Goal: Task Accomplishment & Management: Use online tool/utility

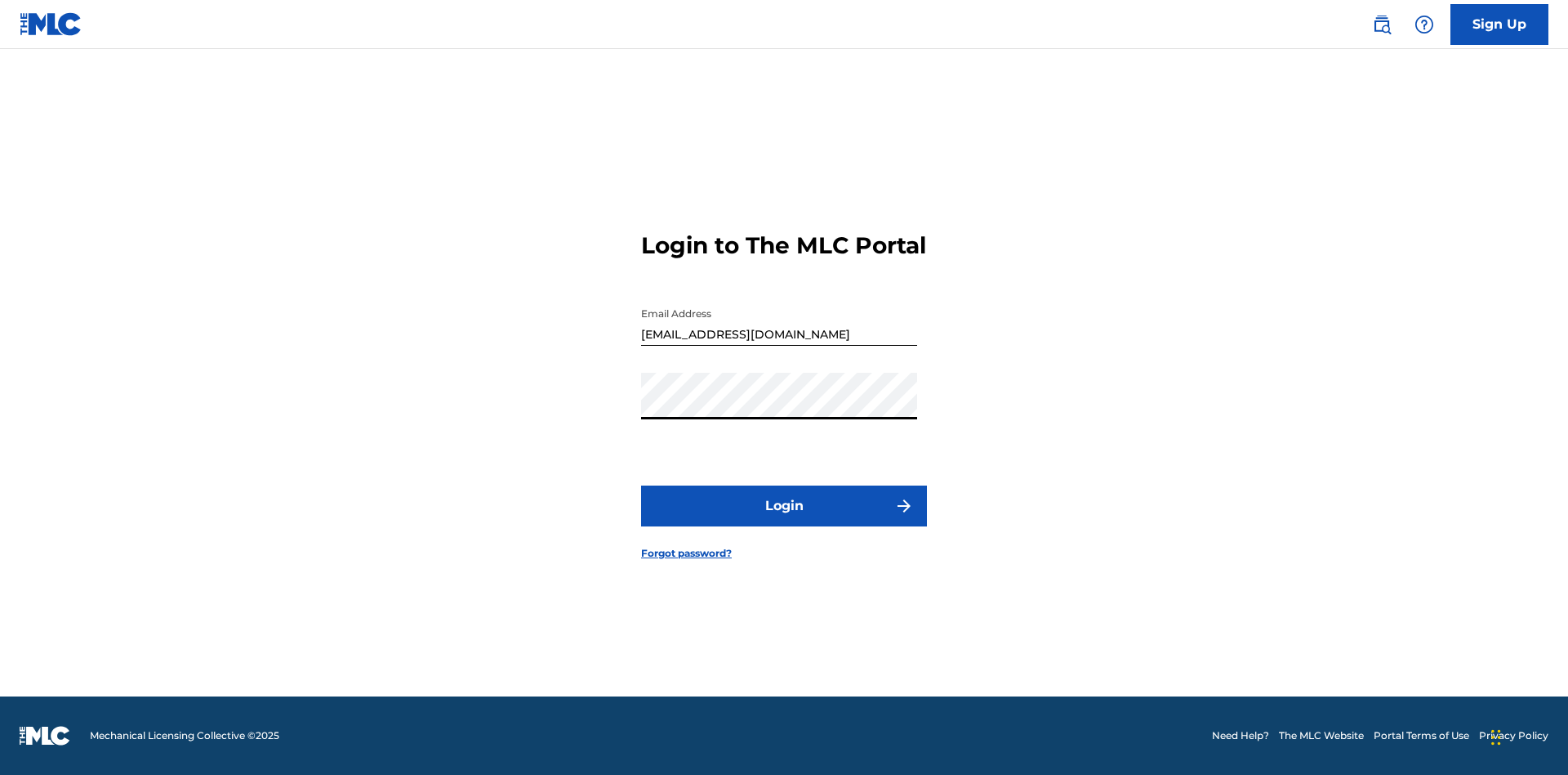
scroll to position [22, 0]
click at [784, 520] on button "Login" at bounding box center [784, 505] width 286 height 40
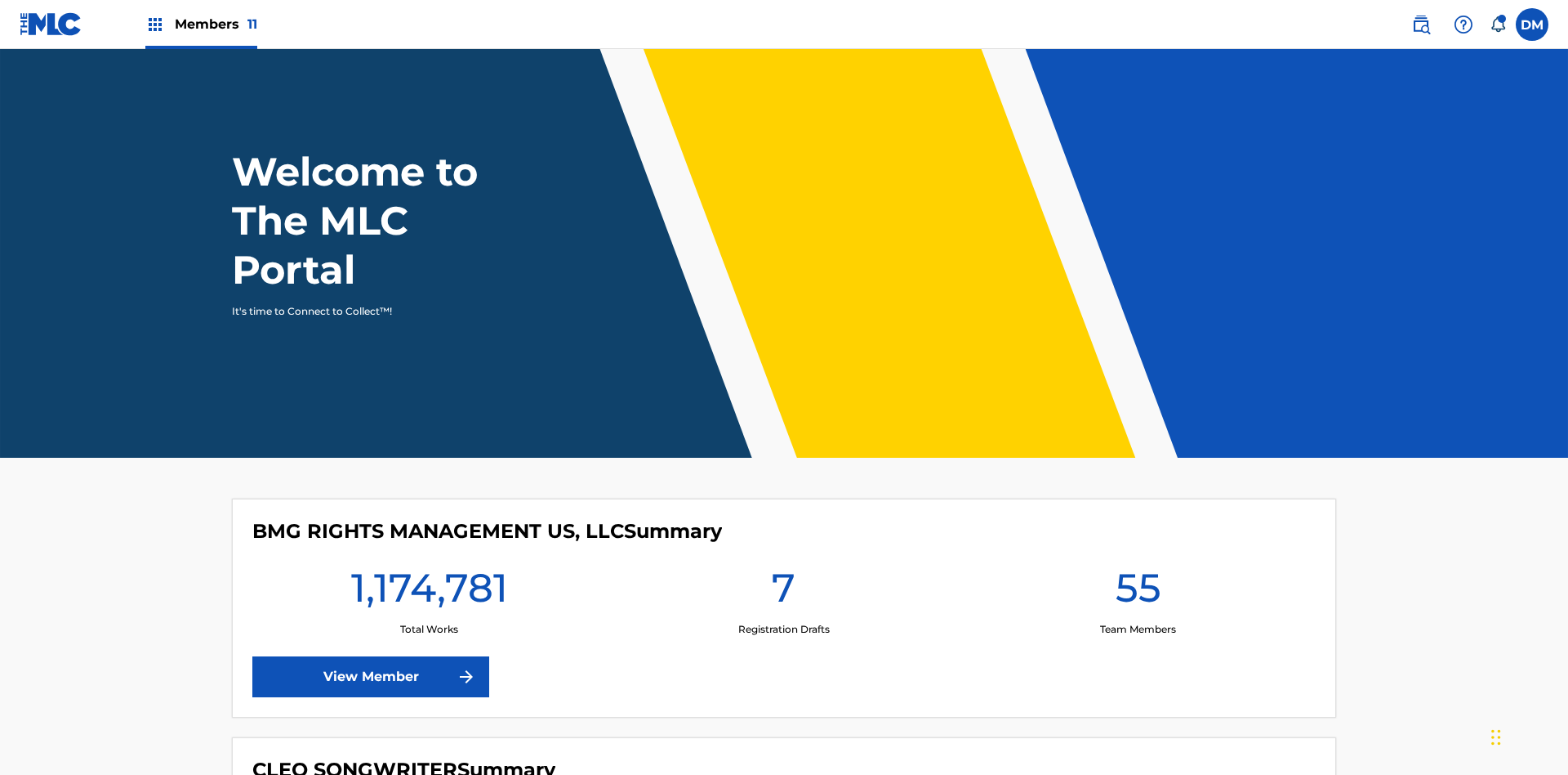
click at [201, 24] on span "Members 11" at bounding box center [216, 24] width 83 height 19
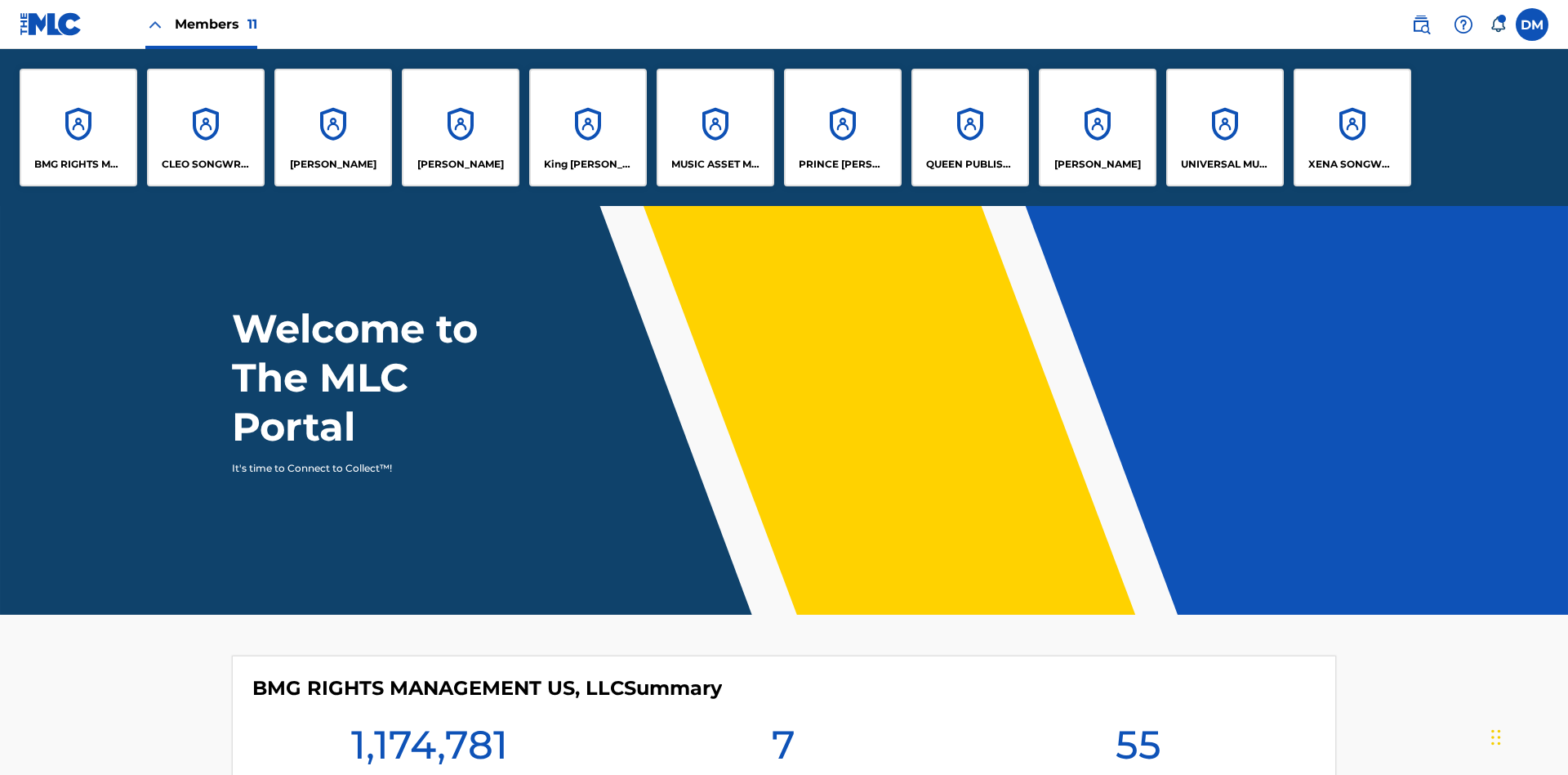
click at [970, 165] on p "QUEEN PUBLISHA" at bounding box center [971, 164] width 89 height 15
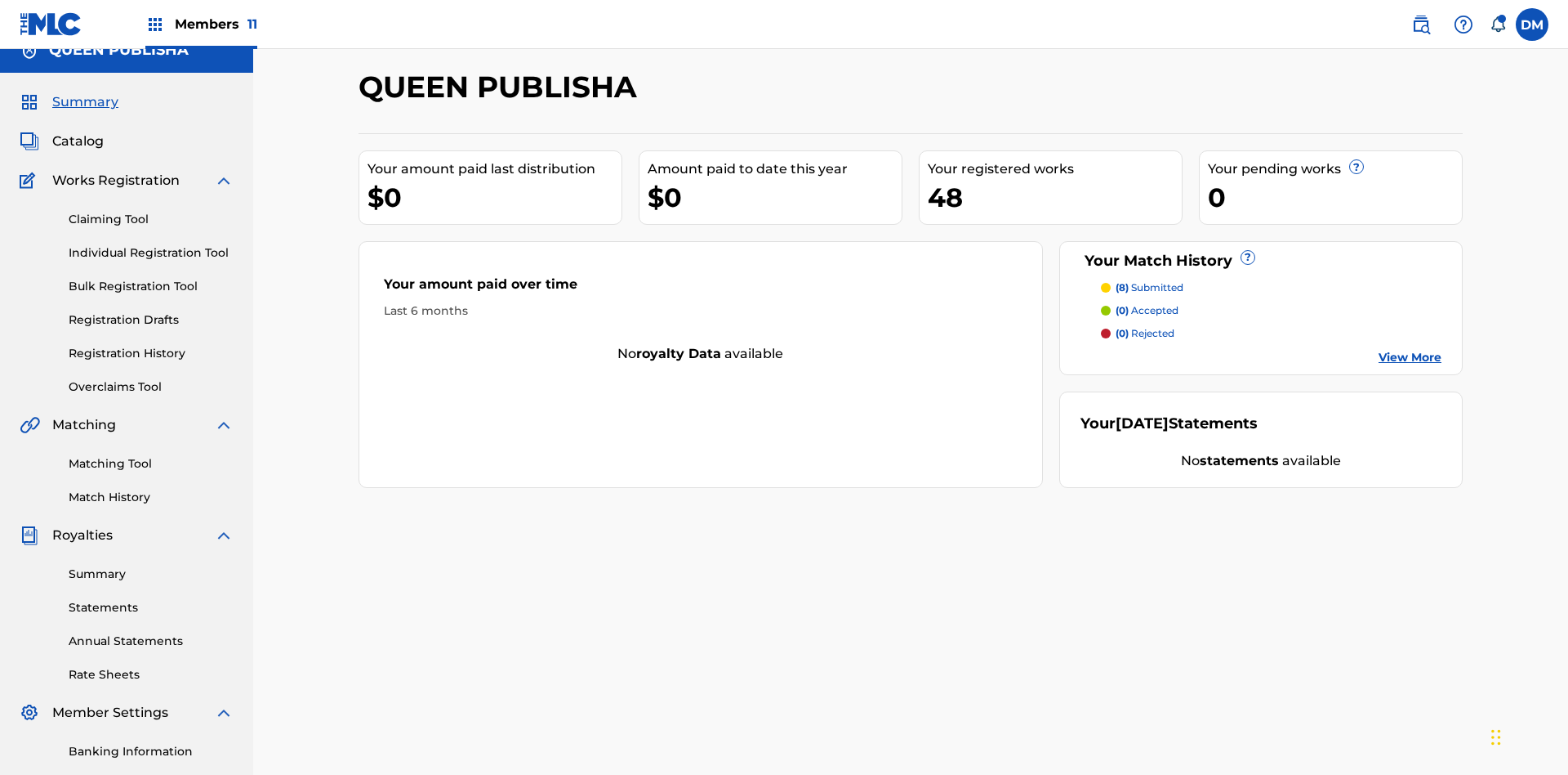
click at [151, 456] on link "Matching Tool" at bounding box center [151, 463] width 165 height 17
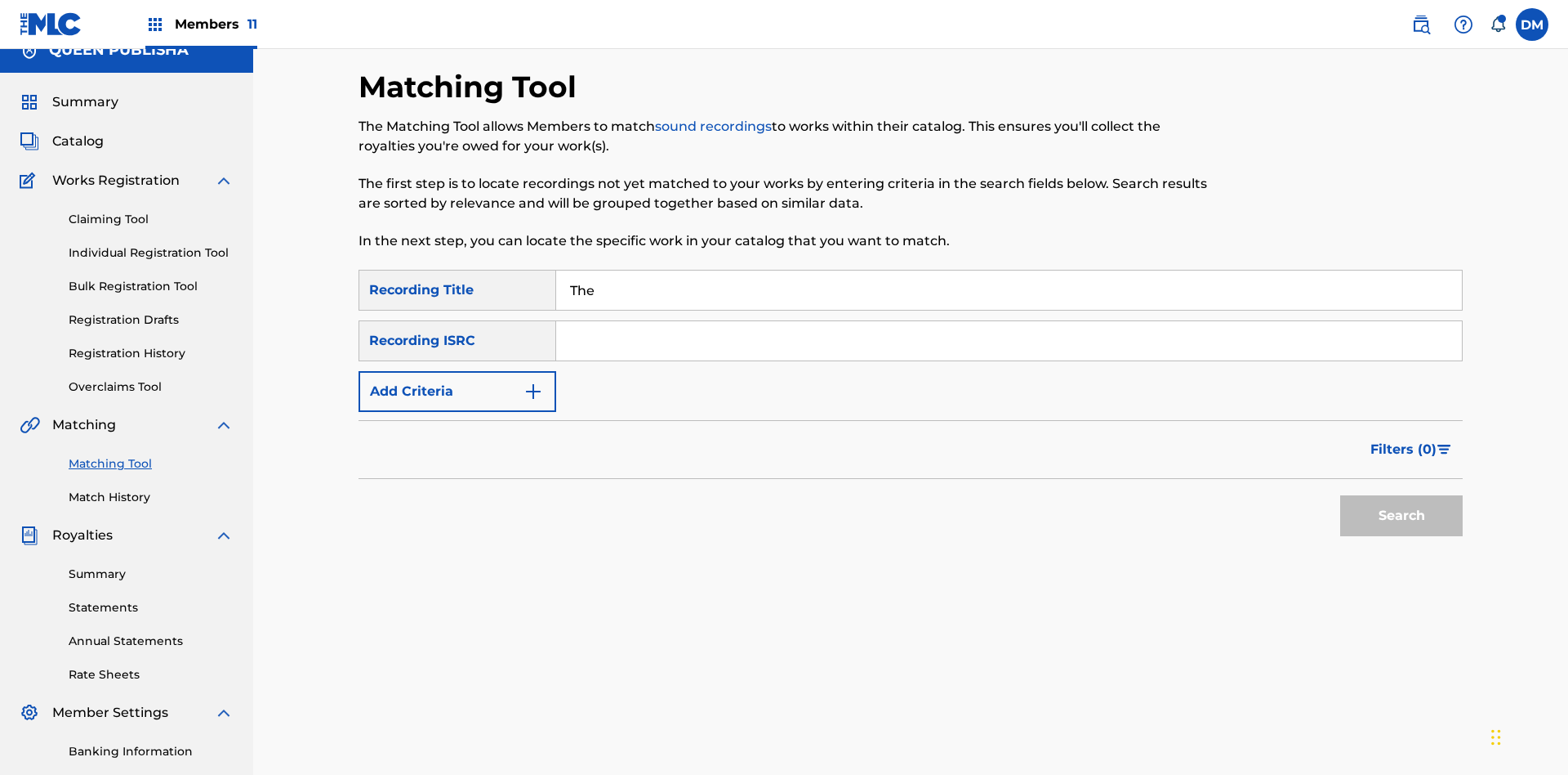
type input "The"
click at [1401, 495] on button "Search" at bounding box center [1401, 515] width 122 height 40
click at [1008, 270] on input "The" at bounding box center [1008, 290] width 906 height 39
click at [1008, 321] on input "Search Form" at bounding box center [1008, 341] width 906 height 39
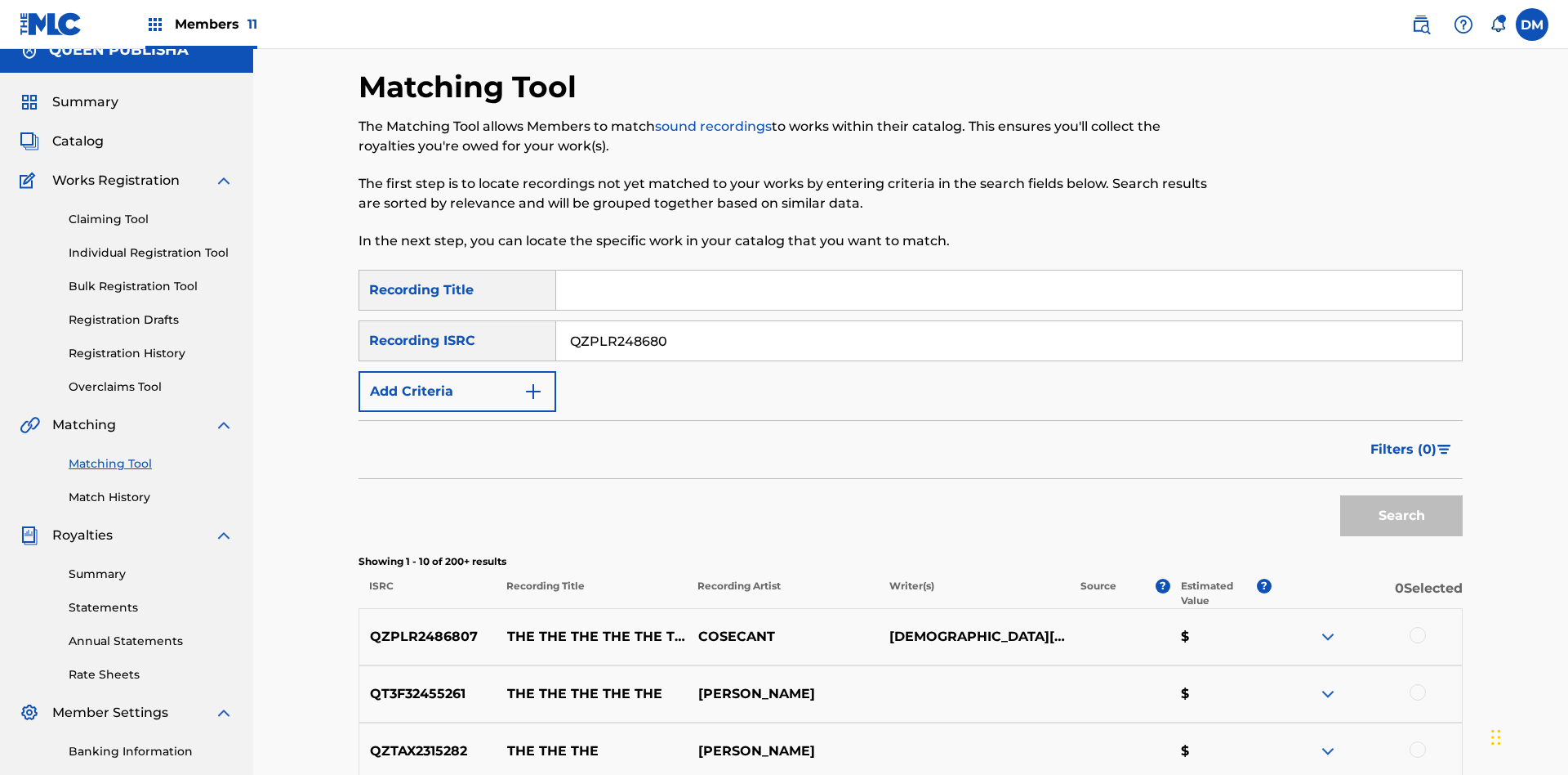
type input "QZPLR2486807"
click at [1401, 495] on button "Search" at bounding box center [1401, 515] width 122 height 40
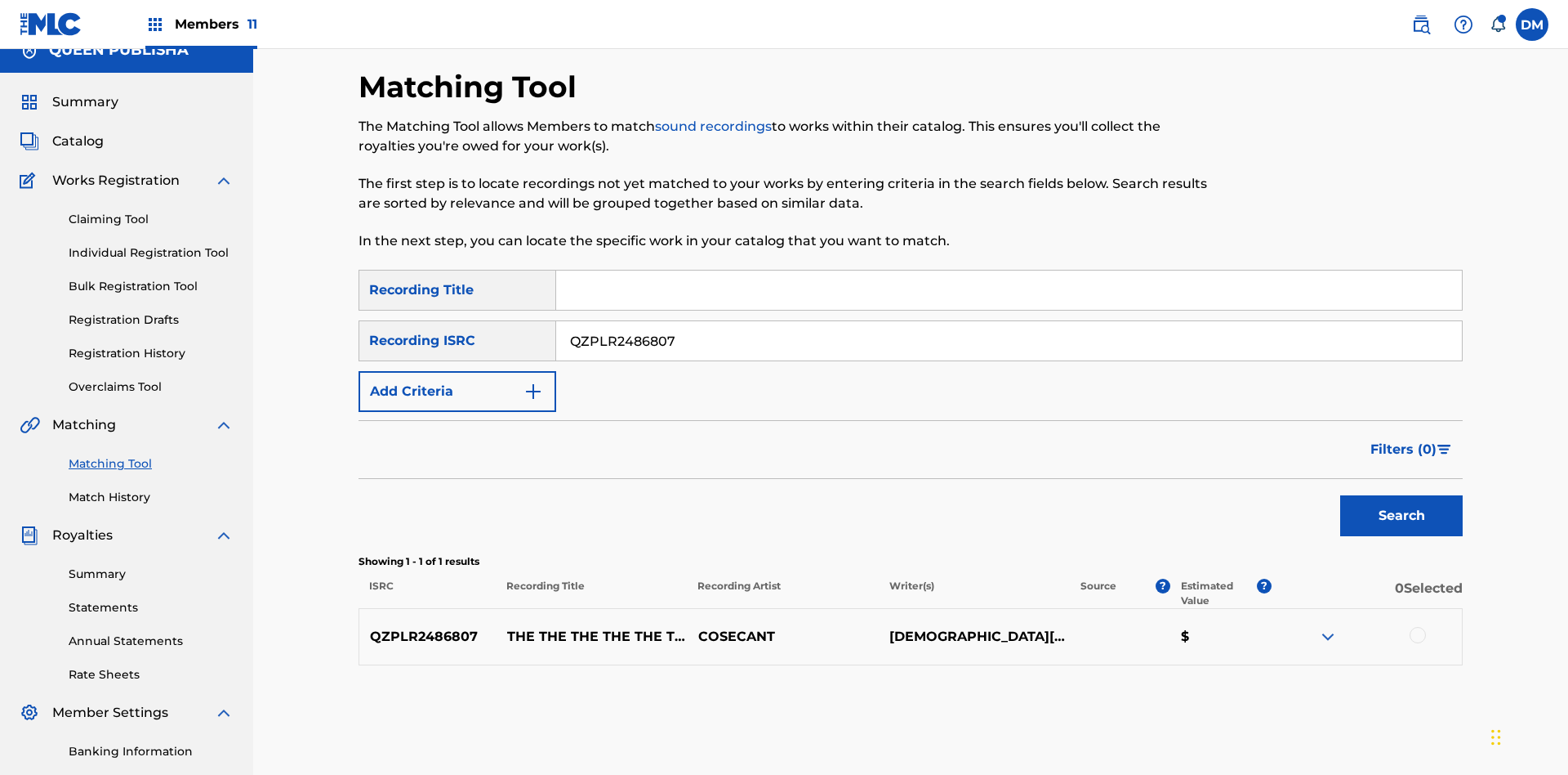
click at [1008, 321] on input "QZPLR2486807" at bounding box center [1008, 341] width 906 height 39
click at [1008, 270] on input "Search Form" at bounding box center [1008, 290] width 906 height 39
type input "THE THE THE THE THE THE THE THE"
click at [457, 371] on button "Add Criteria" at bounding box center [457, 390] width 198 height 40
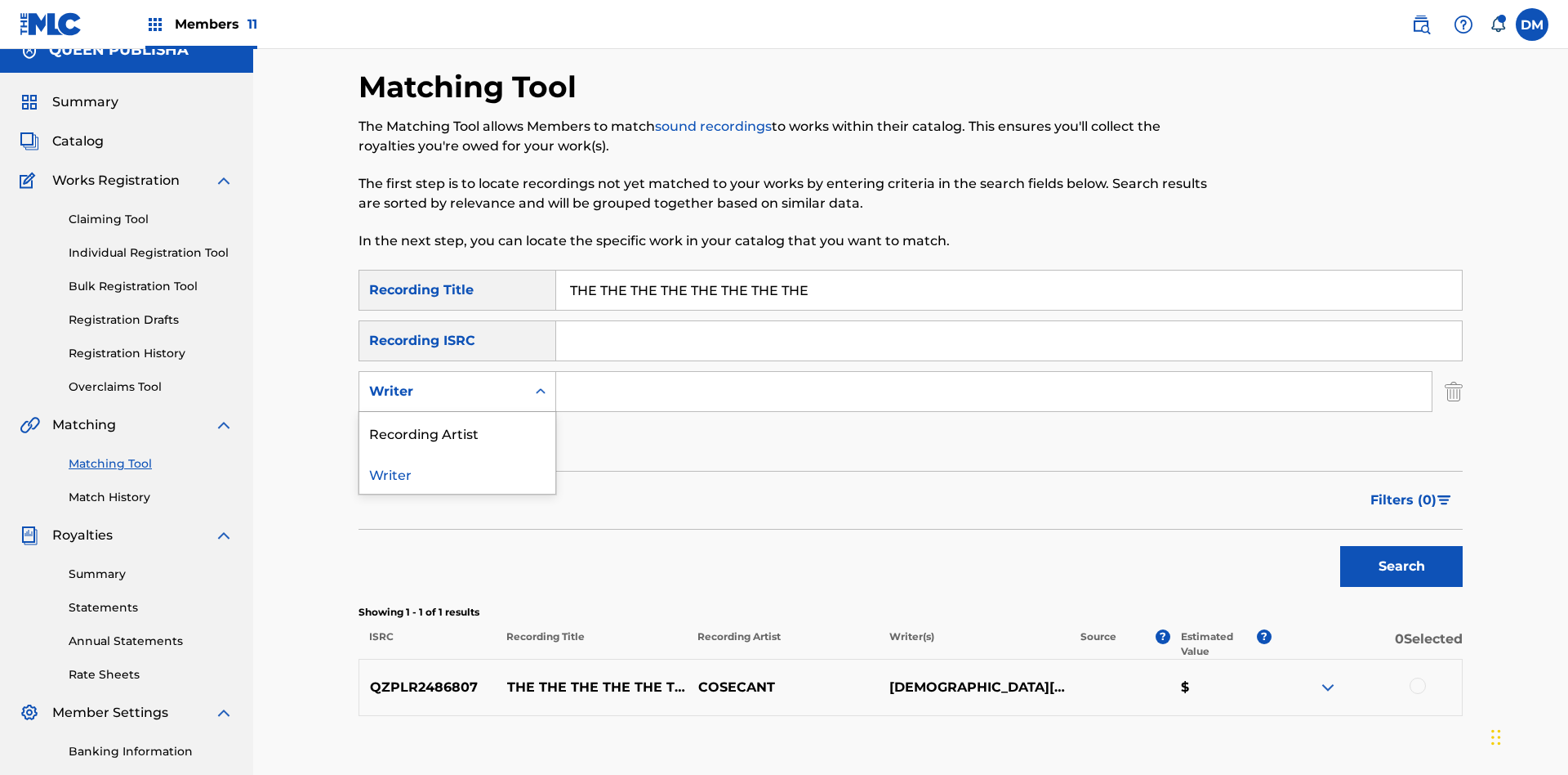
click at [457, 412] on div "Recording Artist" at bounding box center [457, 432] width 196 height 40
click at [457, 422] on button "Add Criteria" at bounding box center [457, 442] width 198 height 40
click at [993, 372] on input "Search Form" at bounding box center [993, 391] width 875 height 39
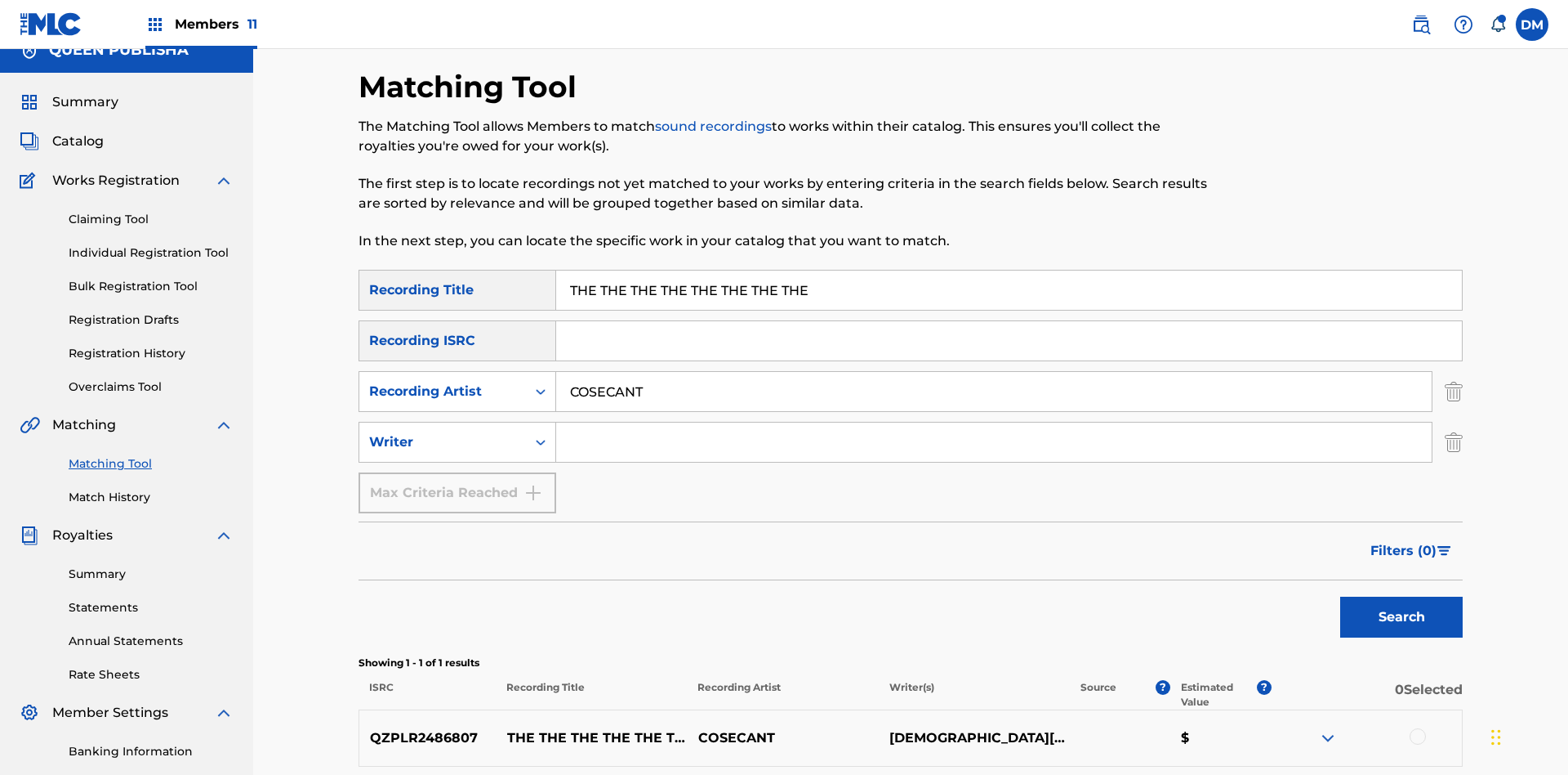
type input "COSECANT"
click at [993, 422] on input "Search Form" at bounding box center [993, 442] width 875 height 39
type input "[DEMOGRAPHIC_DATA][PERSON_NAME]"
click at [1401, 597] on button "Search" at bounding box center [1401, 616] width 122 height 40
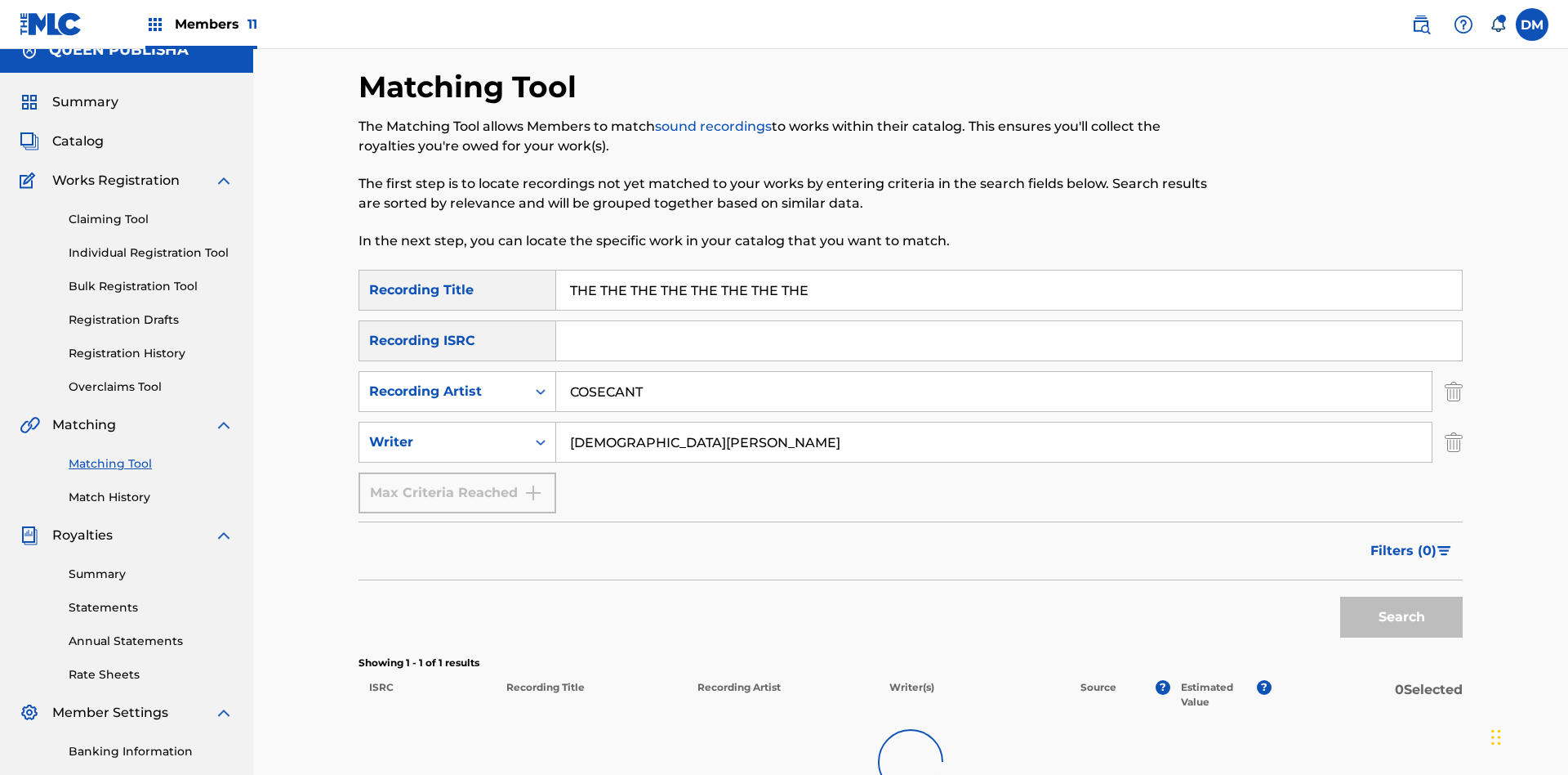
click at [1008, 270] on input "THE THE THE THE THE THE THE THE" at bounding box center [1008, 290] width 906 height 39
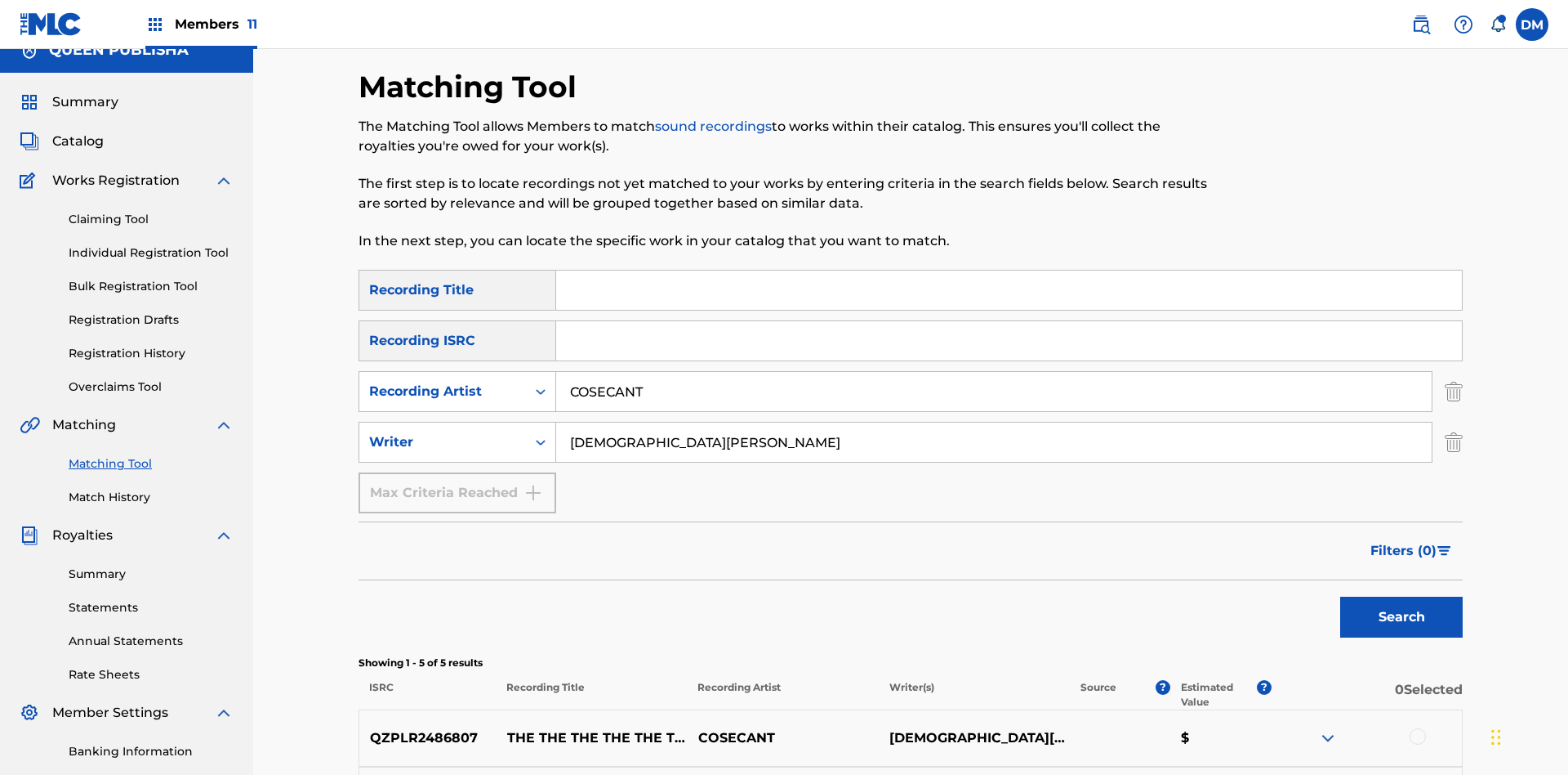
click at [993, 372] on input "COSECANT" at bounding box center [993, 391] width 875 height 39
click at [993, 422] on input "[DEMOGRAPHIC_DATA][PERSON_NAME]" at bounding box center [993, 442] width 875 height 39
click at [1008, 270] on input "Search Form" at bounding box center [1008, 290] width 906 height 39
type input "THE THE THE THE THE THE THE THE"
click at [1401, 597] on button "Search" at bounding box center [1401, 616] width 122 height 40
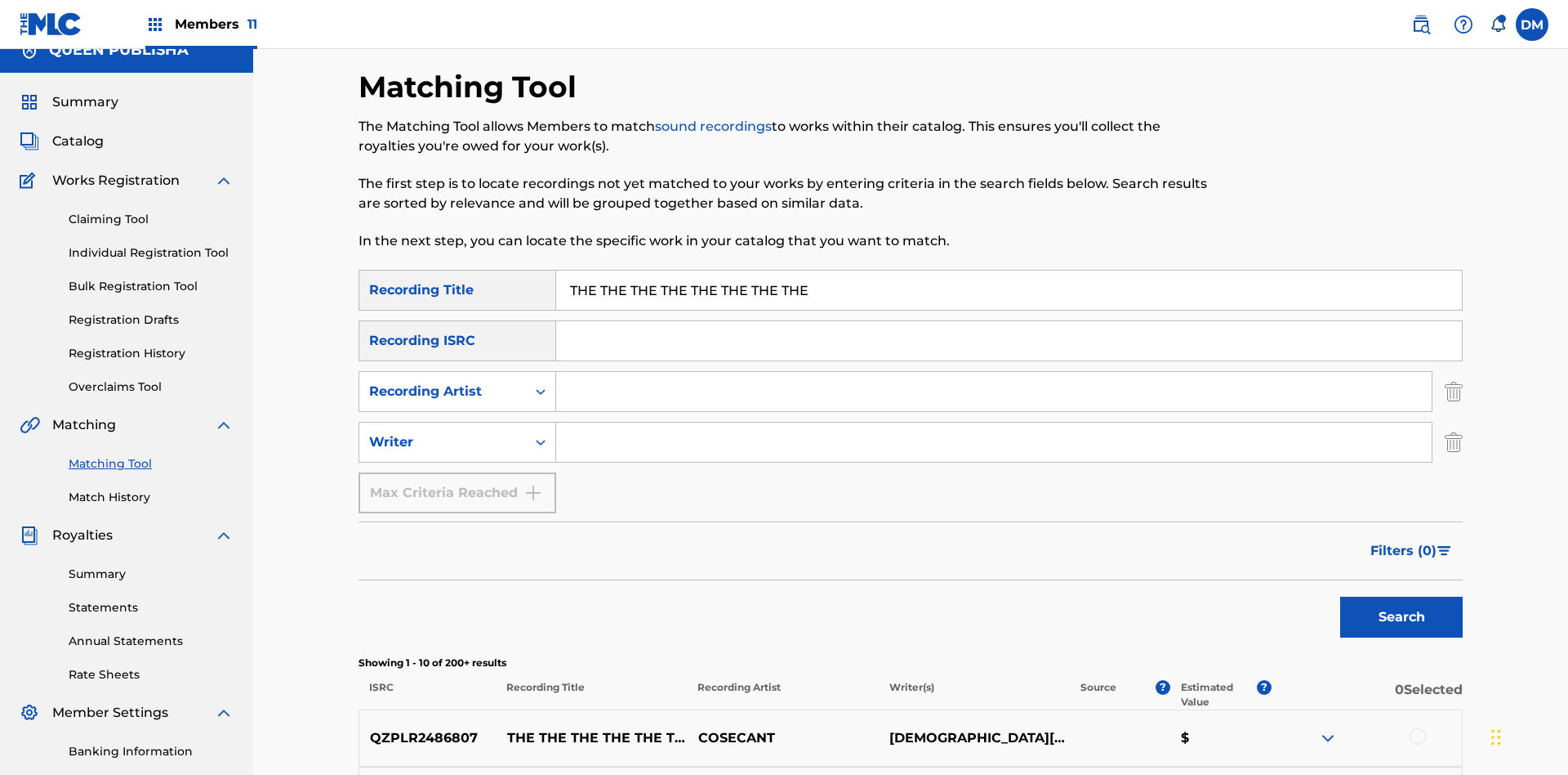
click at [1008, 270] on input "THE THE THE THE THE THE THE THE" at bounding box center [1008, 290] width 906 height 39
click at [993, 372] on input "Search Form" at bounding box center [993, 391] width 875 height 39
type input "COSECANT"
click at [1401, 597] on button "Search" at bounding box center [1401, 616] width 122 height 40
click at [993, 372] on input "COSECANT" at bounding box center [993, 391] width 875 height 39
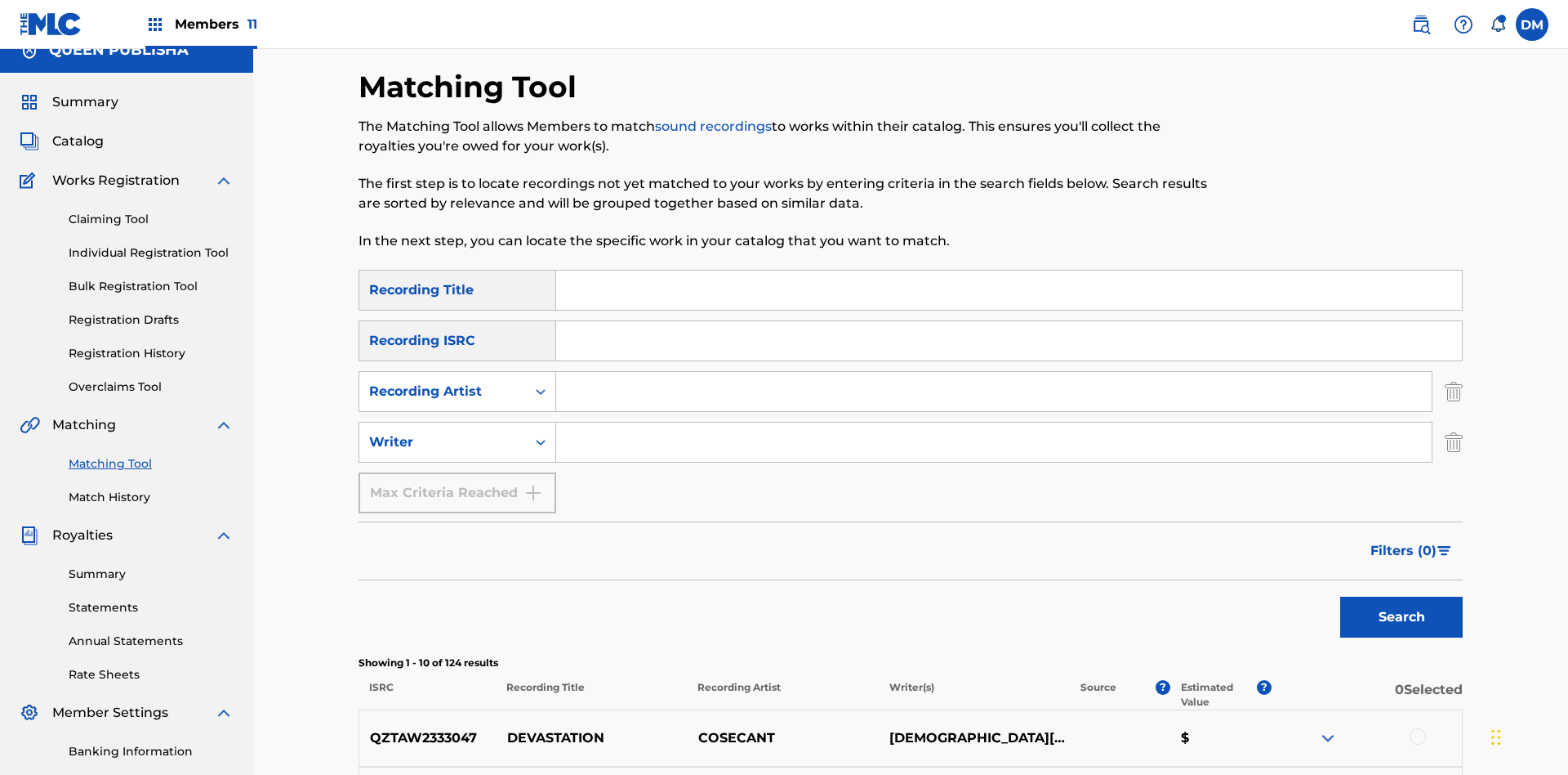
click at [993, 422] on input "Search Form" at bounding box center [993, 442] width 875 height 39
type input "[DEMOGRAPHIC_DATA][PERSON_NAME]"
click at [1401, 597] on button "Search" at bounding box center [1401, 616] width 122 height 40
click at [993, 422] on input "[DEMOGRAPHIC_DATA][PERSON_NAME]" at bounding box center [993, 442] width 875 height 39
click at [1417, 728] on div at bounding box center [1417, 736] width 17 height 17
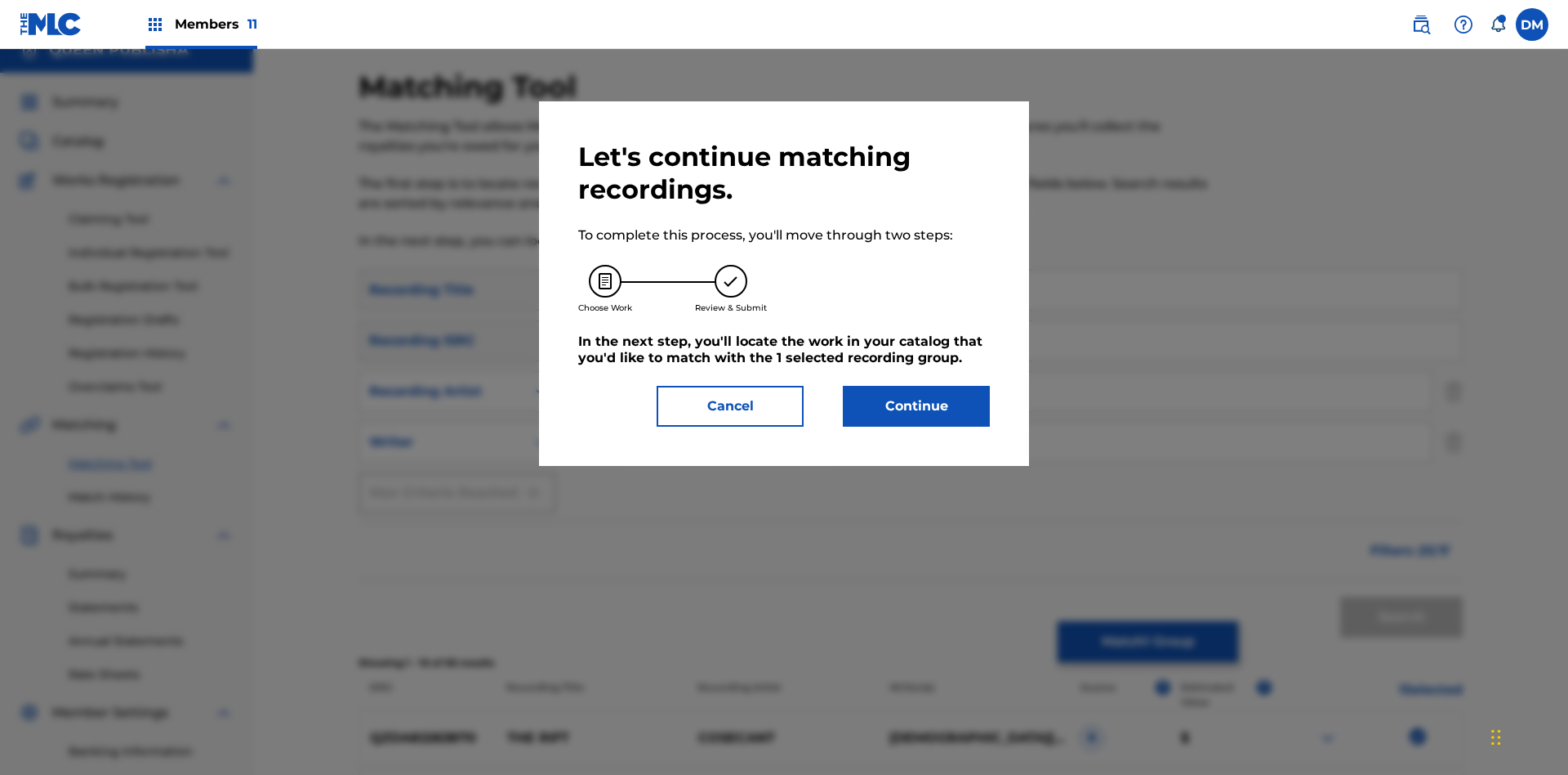
click at [917, 406] on button "Continue" at bounding box center [916, 405] width 147 height 40
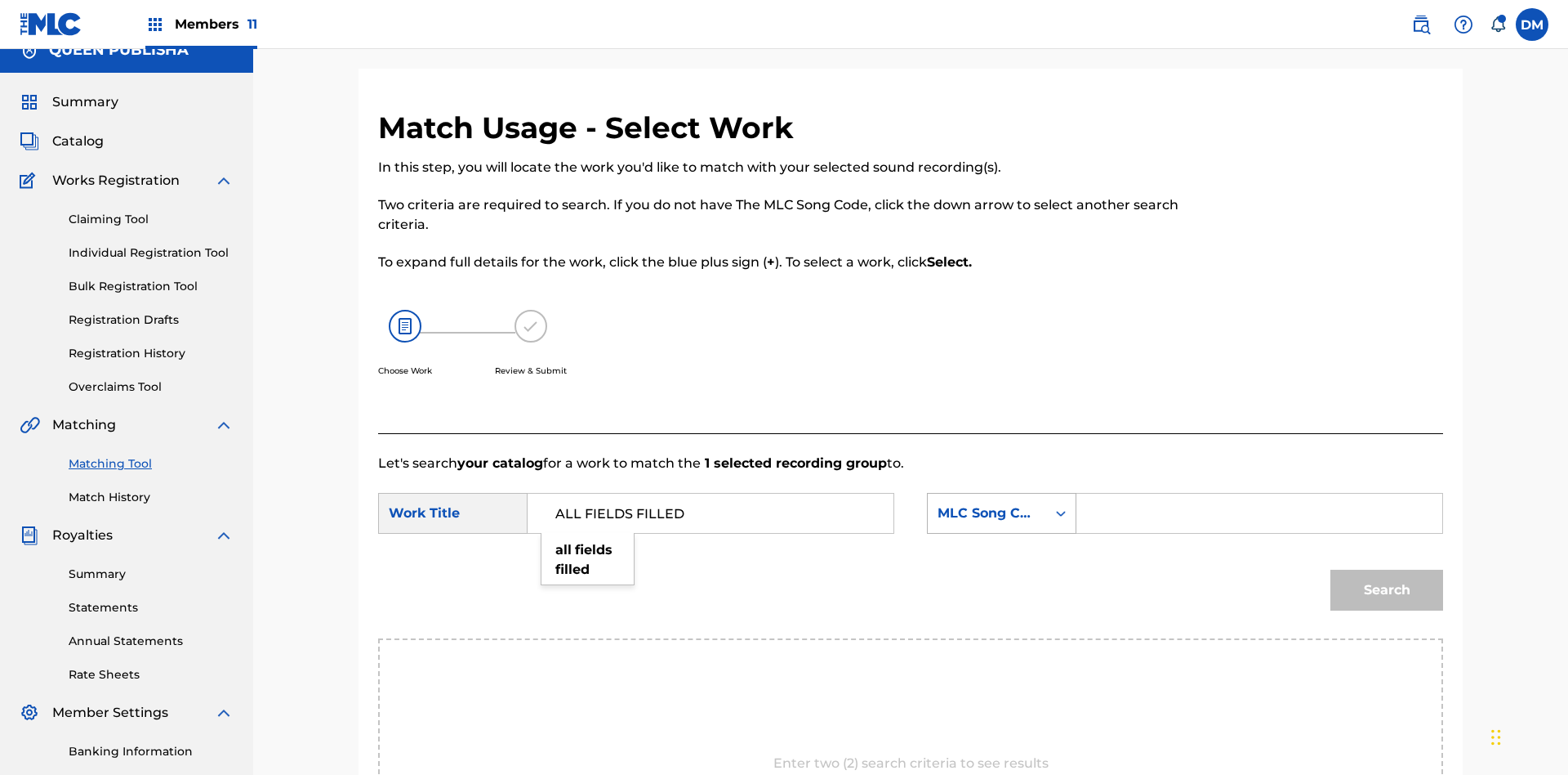
type input "ALL FIELDS FILLED"
click at [1001, 503] on div "MLC Song Code" at bounding box center [987, 513] width 99 height 20
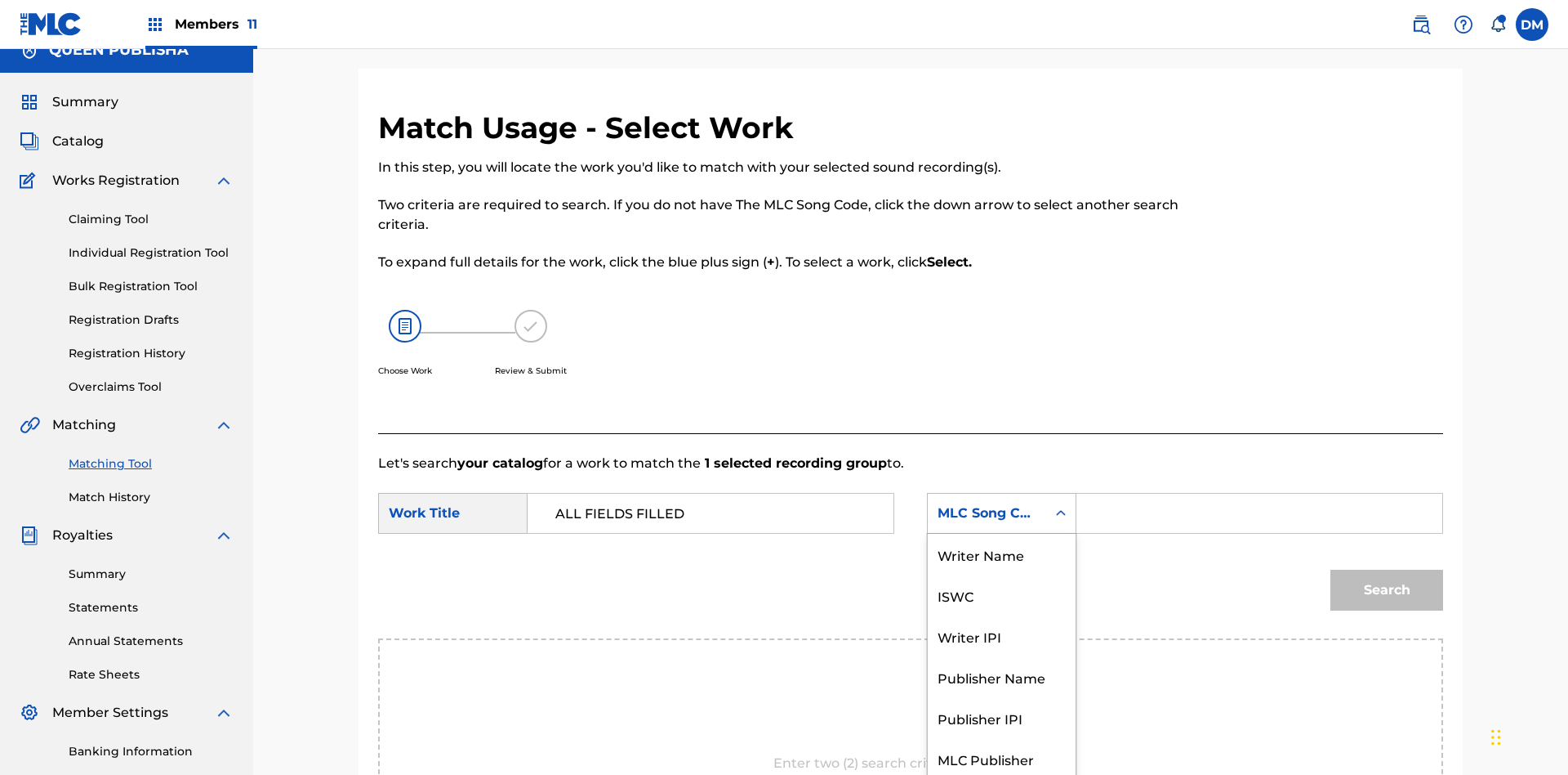
click at [1001, 575] on div "ISWC" at bounding box center [1001, 595] width 148 height 40
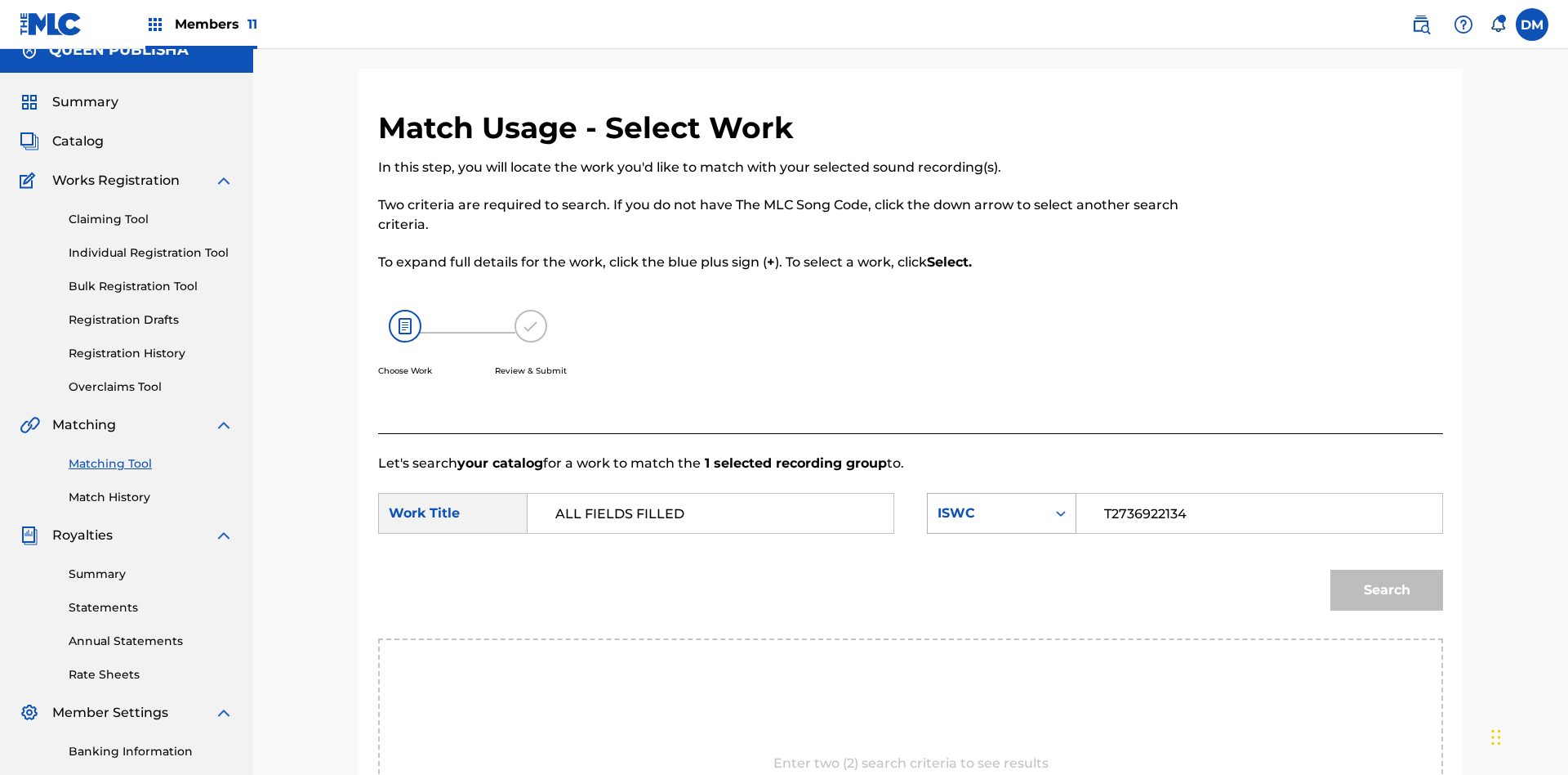
click at [1387, 570] on button "Search" at bounding box center [1387, 590] width 112 height 40
click at [1259, 494] on input "T2736922134" at bounding box center [1259, 514] width 338 height 39
click at [1001, 503] on div "ISWC" at bounding box center [987, 513] width 99 height 20
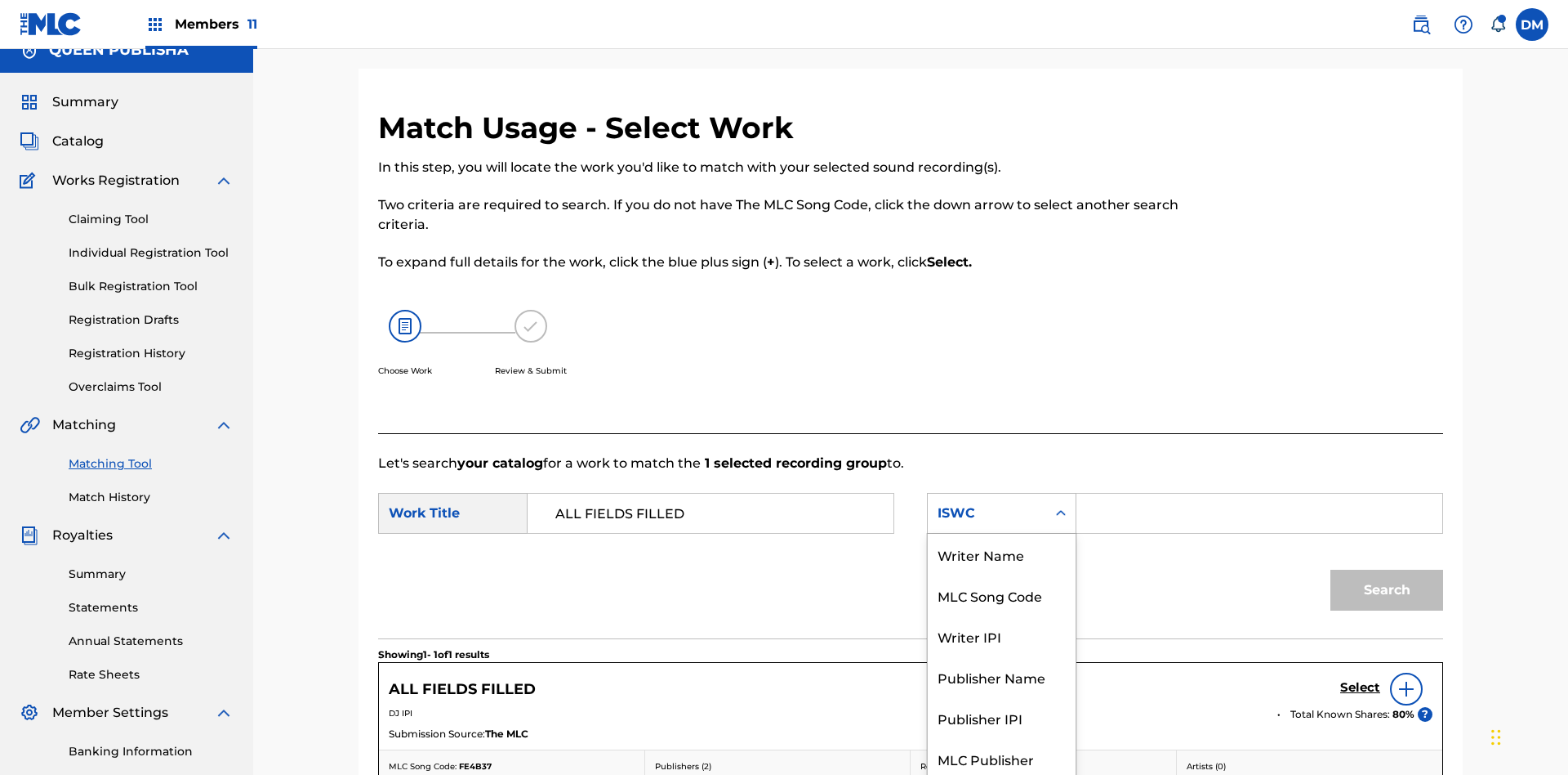
click at [1001, 575] on div "MLC Song Code" at bounding box center [1001, 595] width 148 height 40
click at [1387, 570] on button "Search" at bounding box center [1387, 590] width 112 height 40
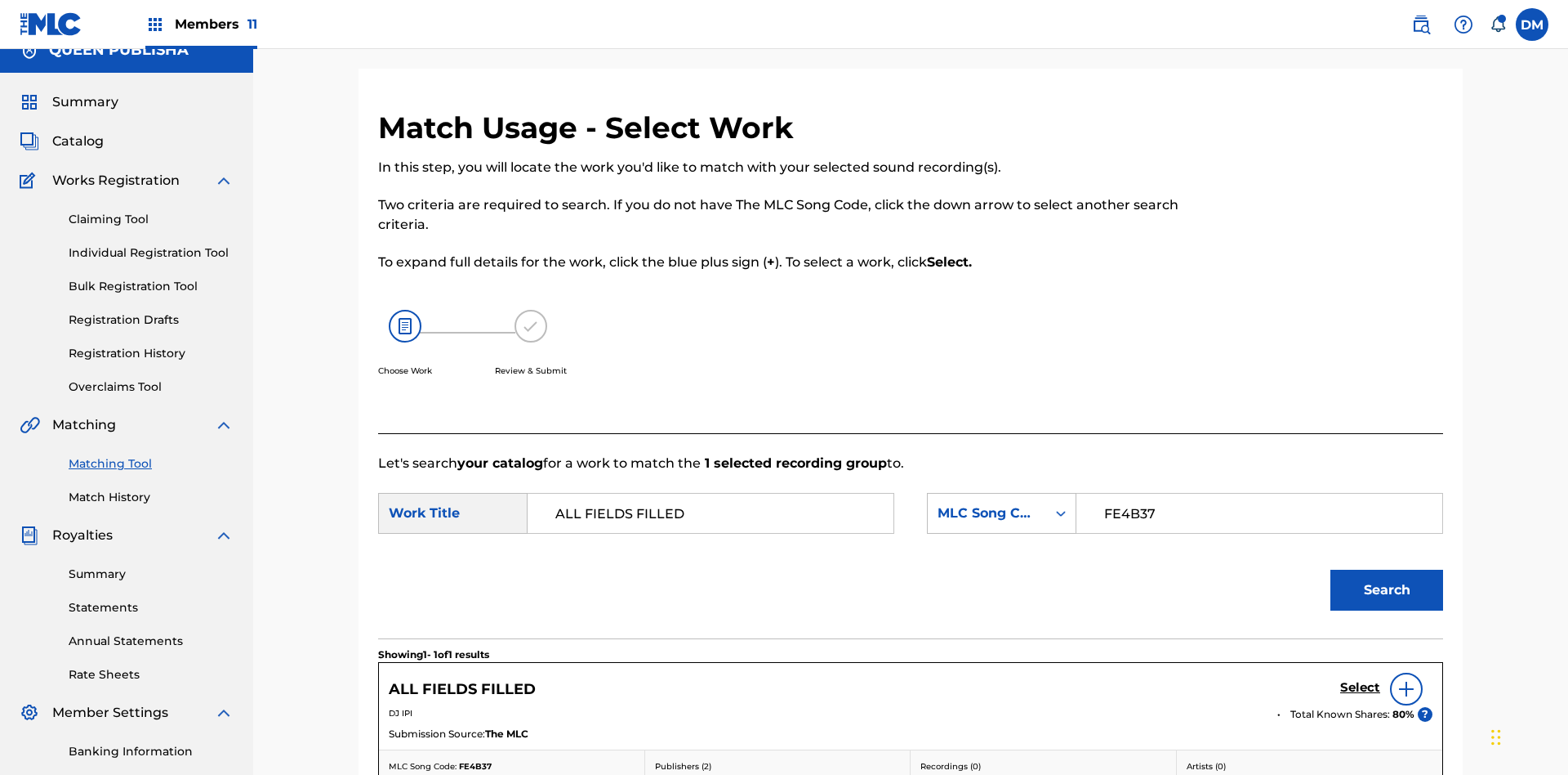
click at [1259, 494] on input "FE4B37" at bounding box center [1259, 514] width 338 height 39
click at [1001, 503] on div "MLC Song Code" at bounding box center [987, 513] width 99 height 20
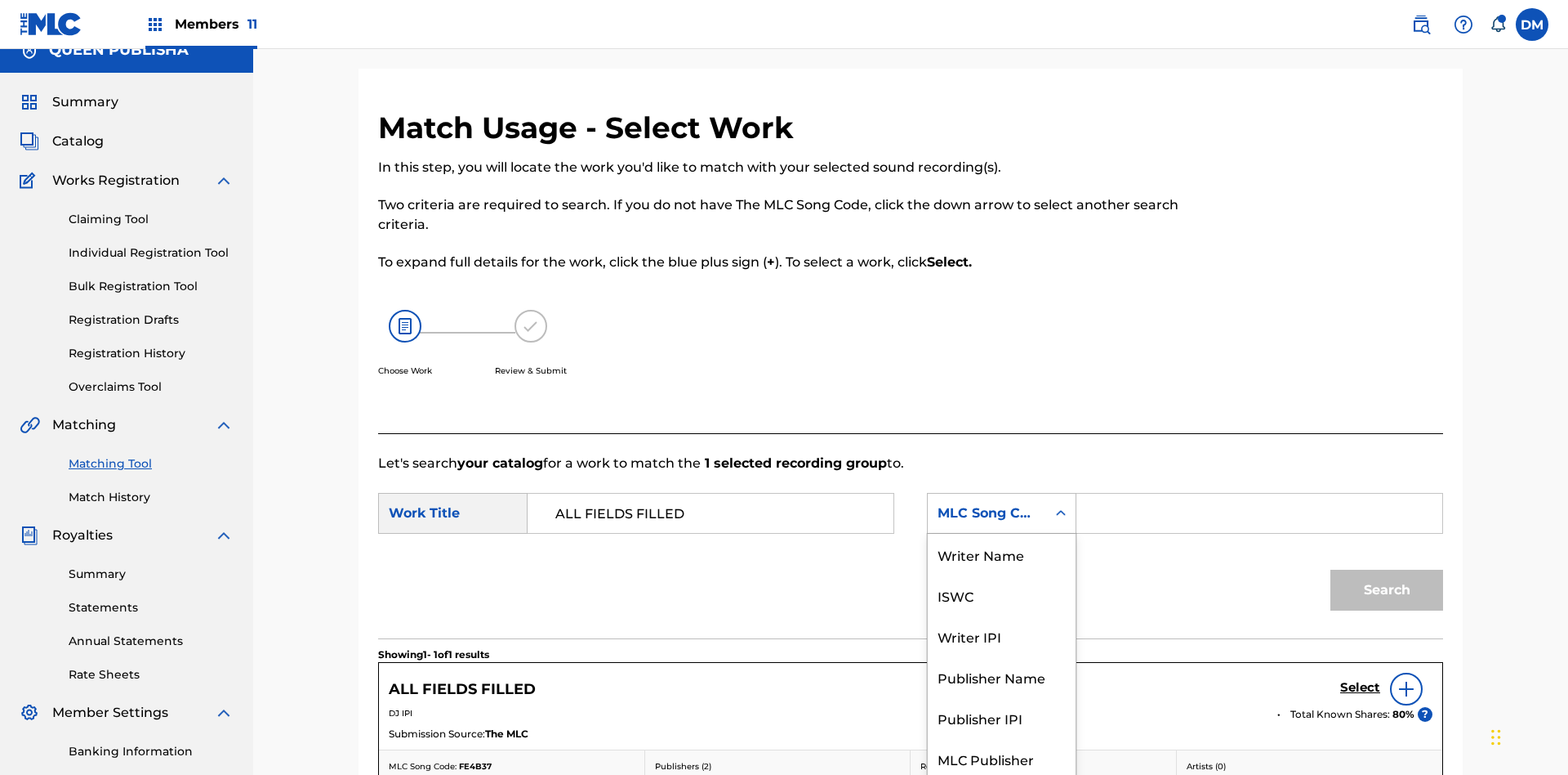
click at [1001, 575] on div "Writer Name" at bounding box center [1001, 553] width 148 height 40
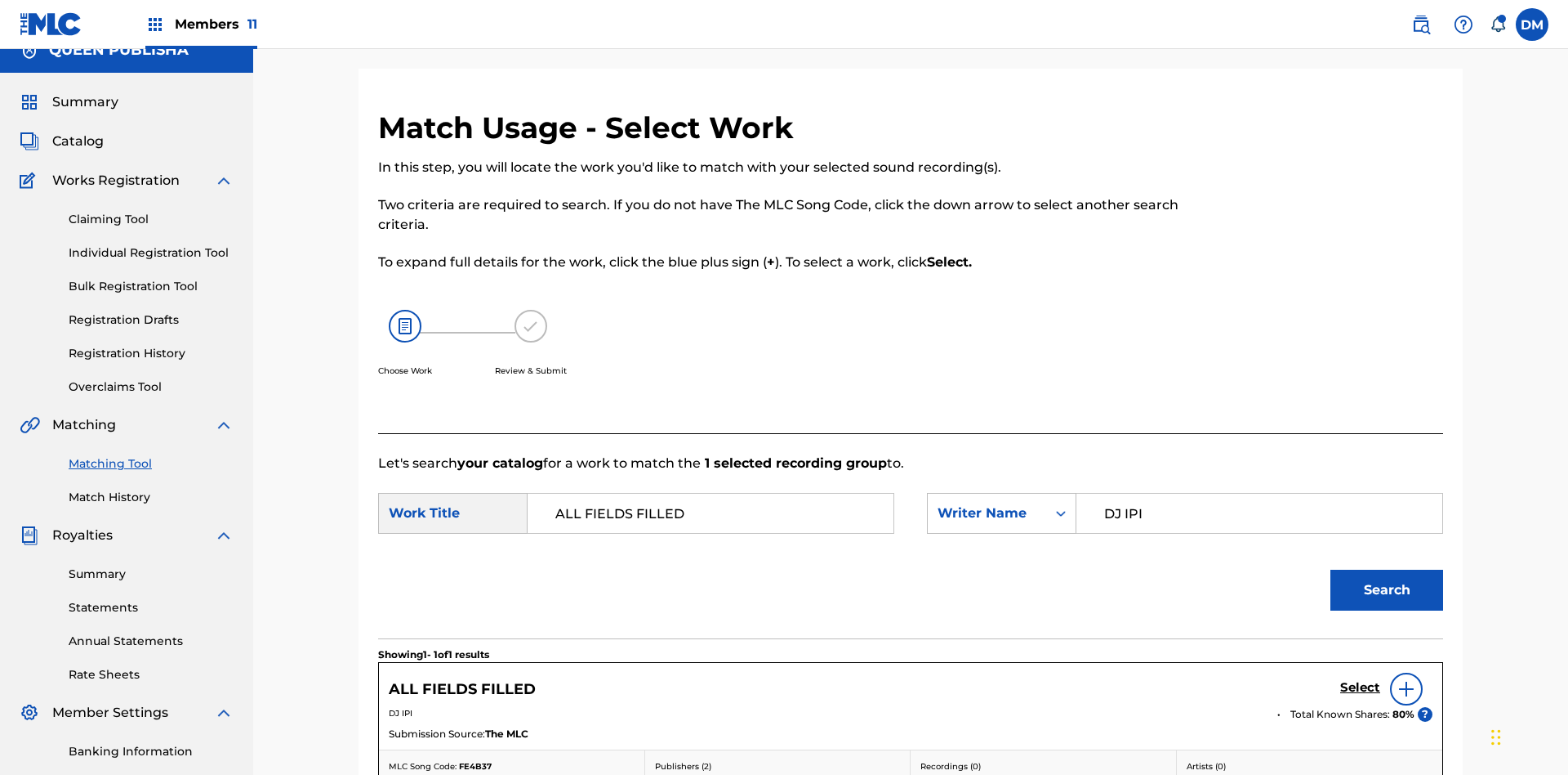
type input "DJ IPI"
click at [1387, 570] on button "Search" at bounding box center [1387, 590] width 112 height 40
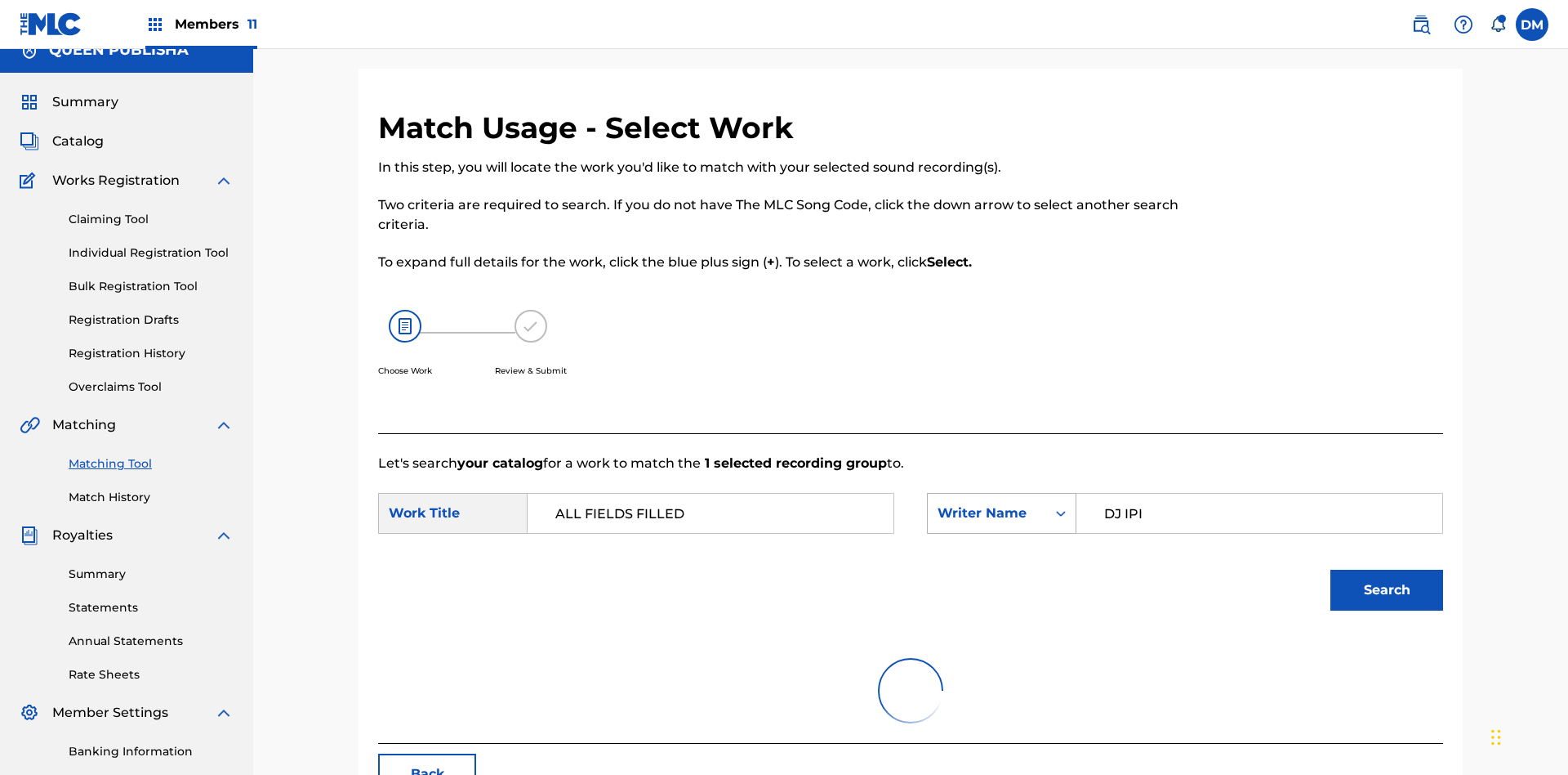
click at [1259, 494] on input "DJ IPI" at bounding box center [1259, 514] width 338 height 39
click at [1001, 503] on div "Writer Name" at bounding box center [987, 513] width 99 height 20
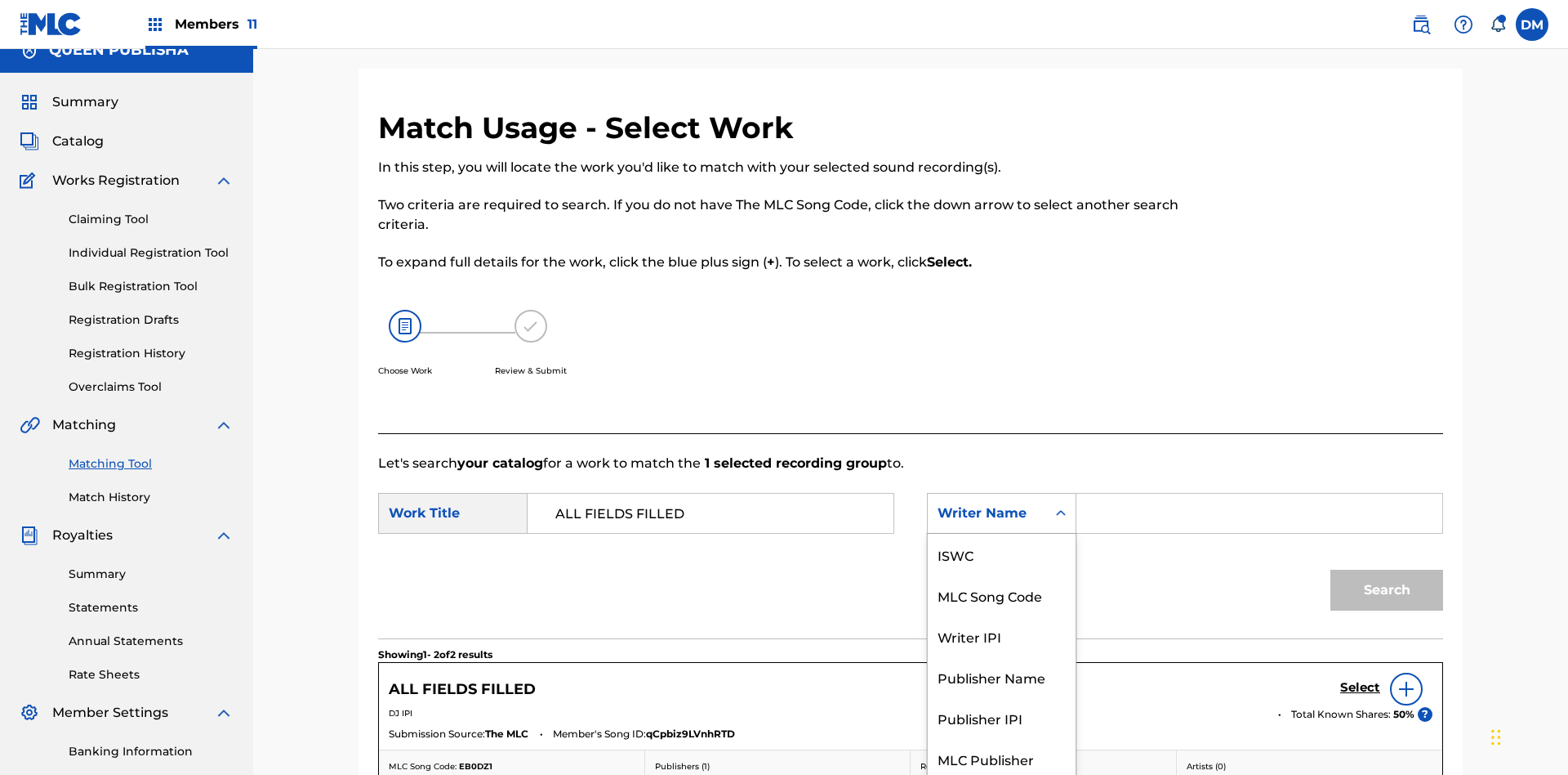
click at [1001, 615] on div "Writer IPI" at bounding box center [1001, 635] width 148 height 40
click at [1387, 570] on button "Search" at bounding box center [1387, 590] width 112 height 40
click at [1001, 656] on div "Publisher Name" at bounding box center [1001, 675] width 148 height 40
click at [1387, 570] on button "Search" at bounding box center [1387, 590] width 112 height 40
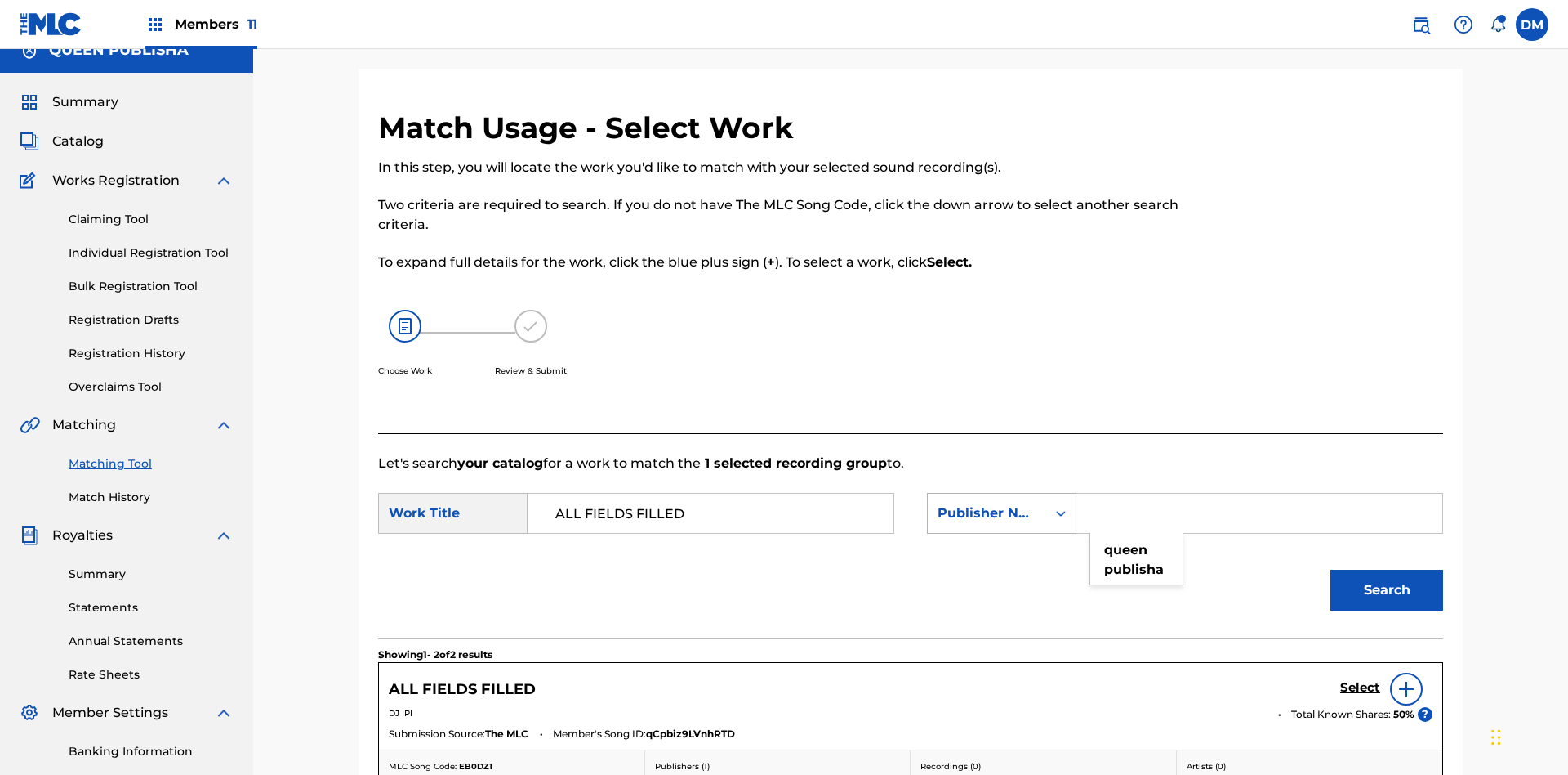
click at [1001, 503] on div "Publisher Name" at bounding box center [987, 513] width 99 height 20
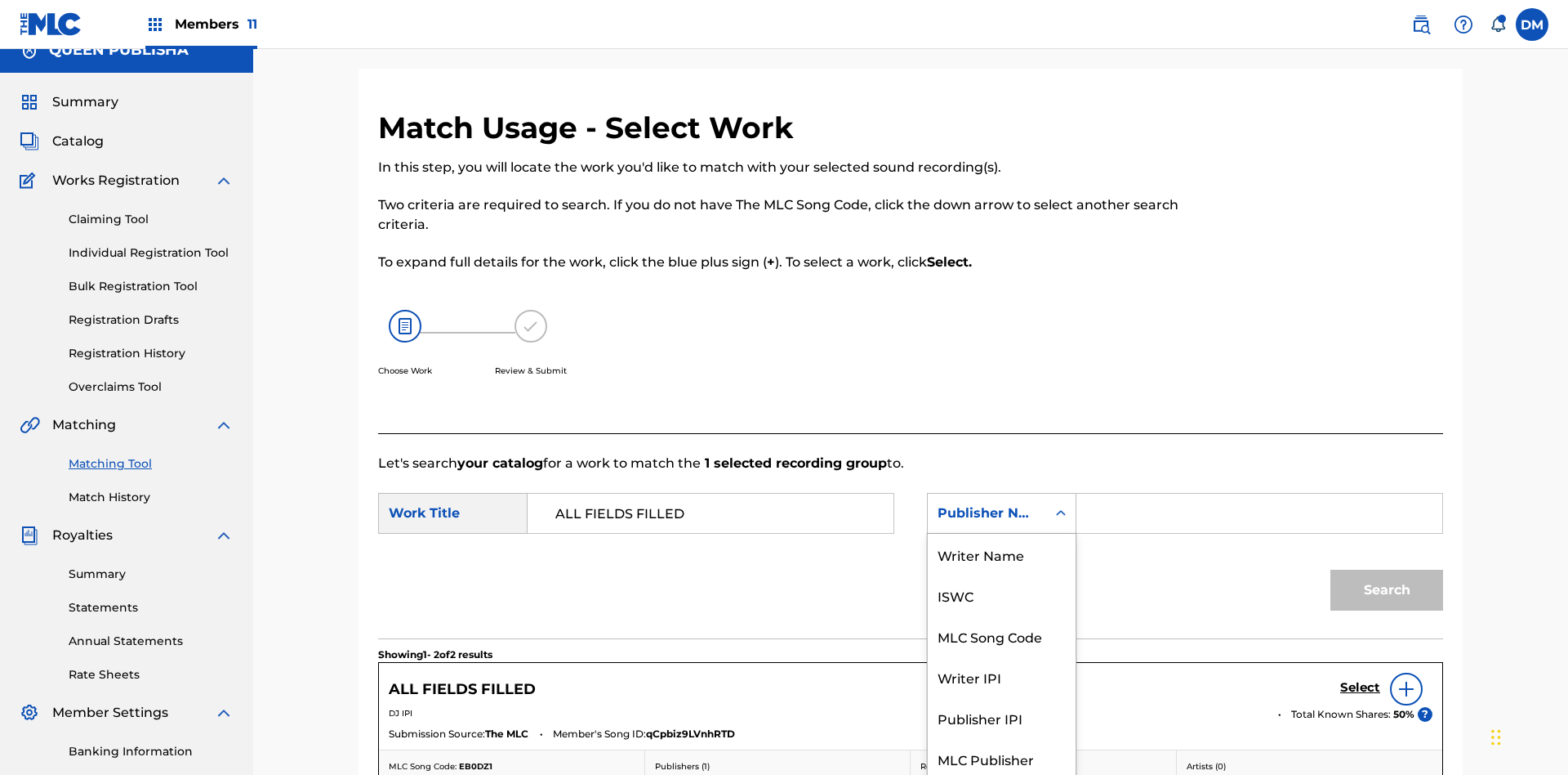
click at [1001, 697] on div "Publisher IPI" at bounding box center [1001, 717] width 148 height 40
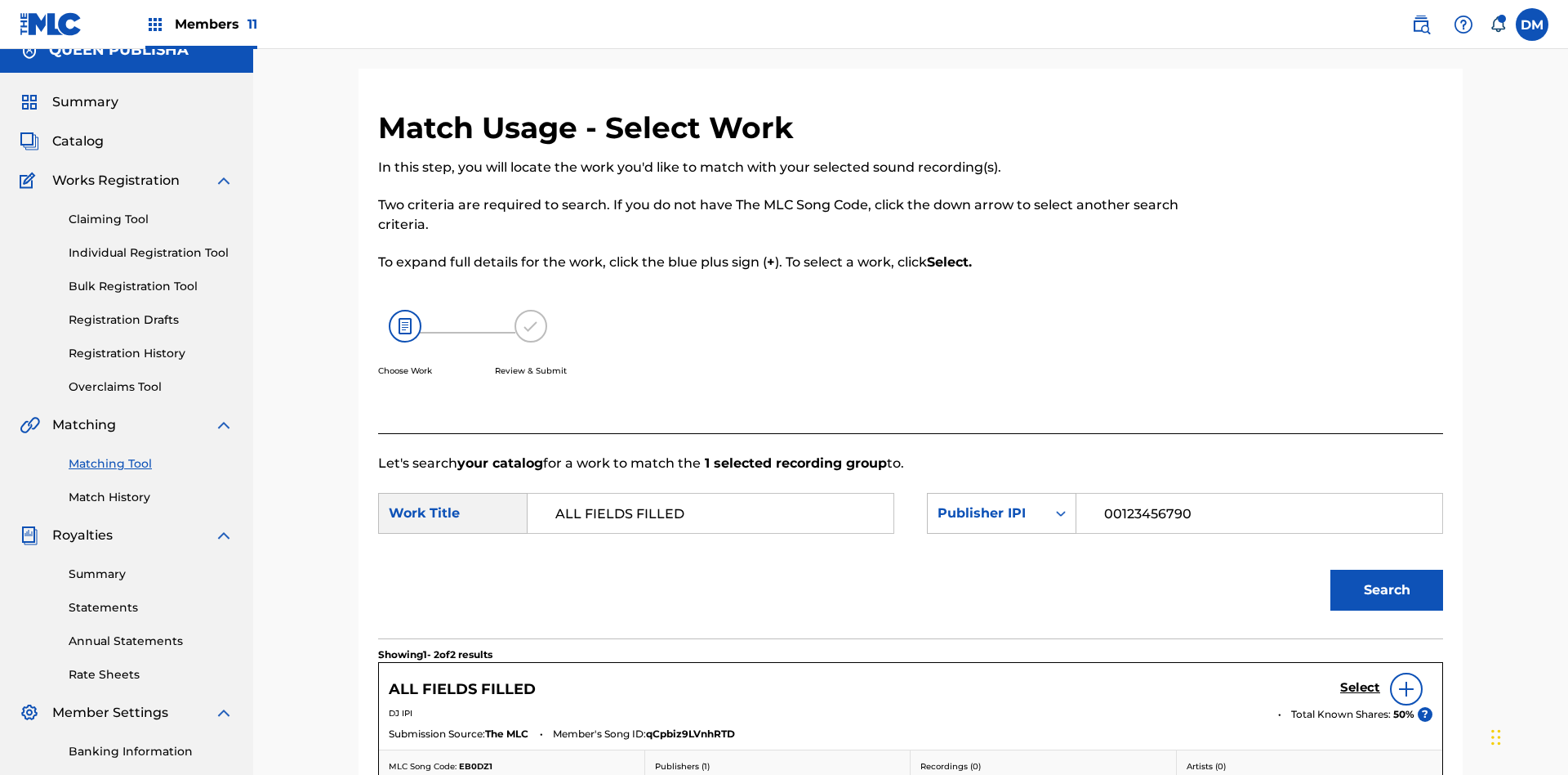
type input "00123456790"
click at [1387, 570] on button "Search" at bounding box center [1387, 590] width 112 height 40
click at [1259, 494] on input "00123456790" at bounding box center [1259, 514] width 338 height 39
click at [1001, 503] on div "Publisher IPI" at bounding box center [987, 513] width 99 height 20
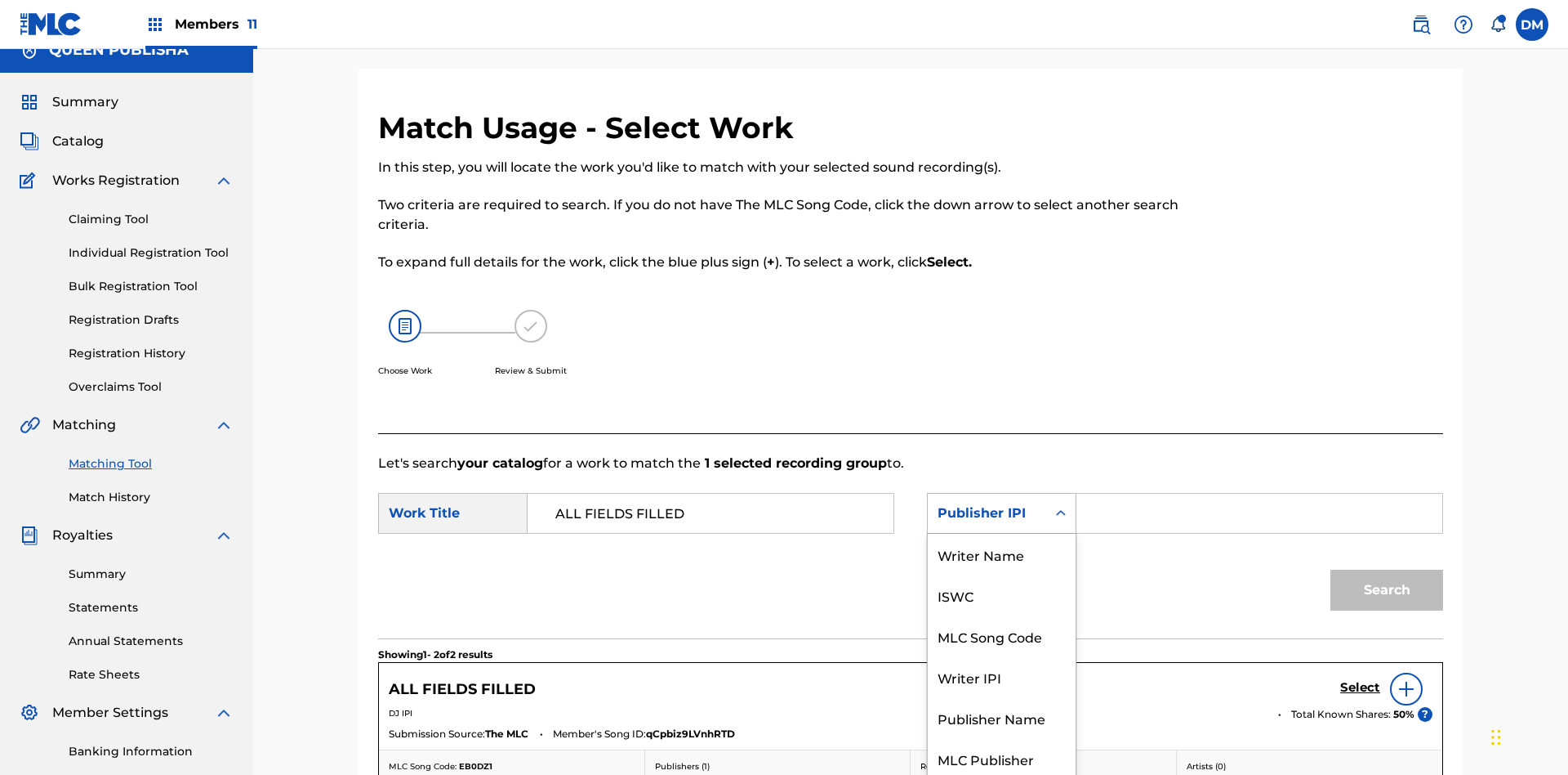
click at [1001, 738] on div "MLC Publisher Number" at bounding box center [1001, 767] width 148 height 60
click at [1387, 570] on button "Search" at bounding box center [1387, 590] width 112 height 40
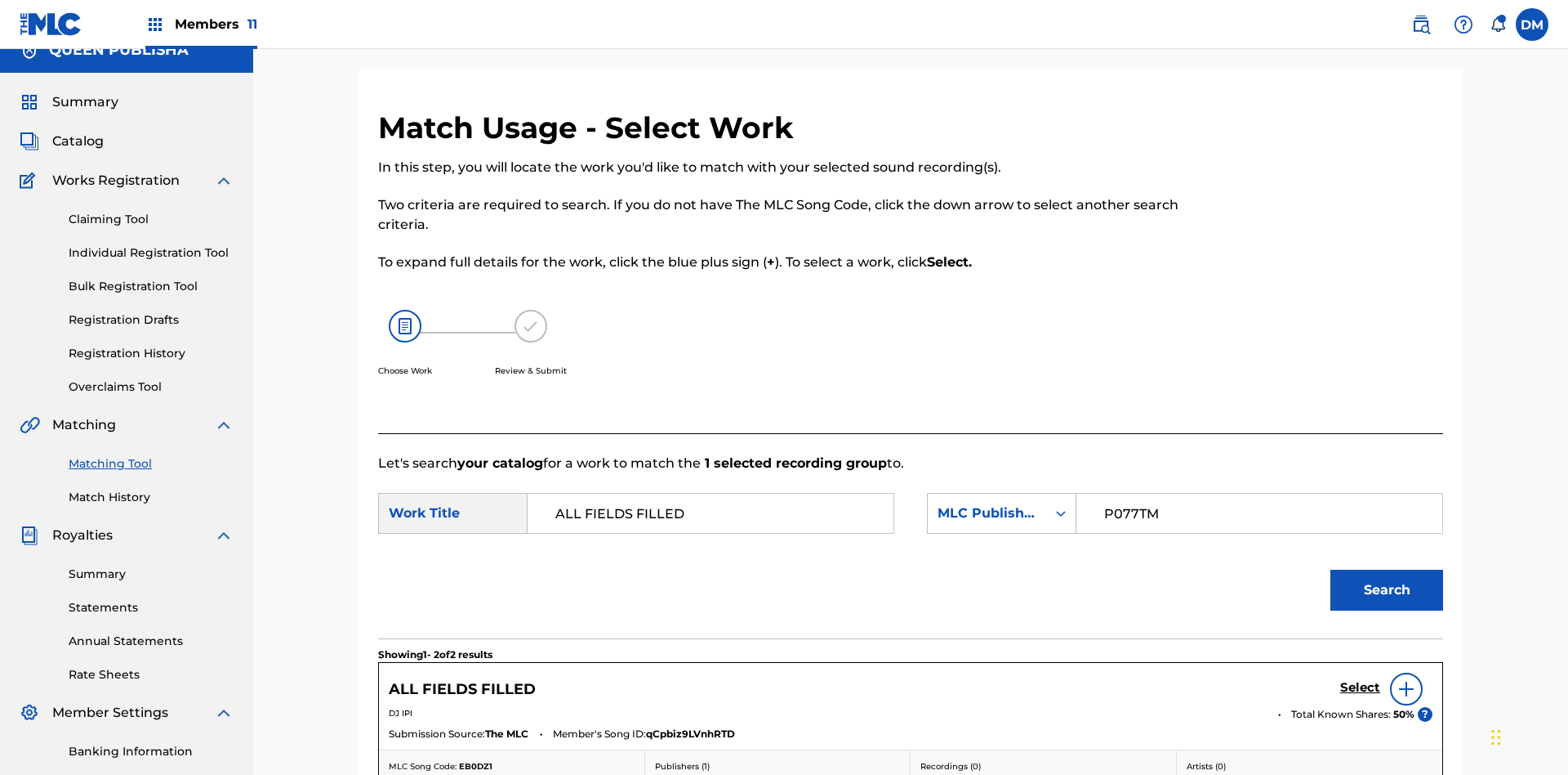
click at [1259, 494] on input "P077TM" at bounding box center [1259, 514] width 338 height 39
click at [1360, 679] on h5 "Select" at bounding box center [1360, 687] width 40 height 16
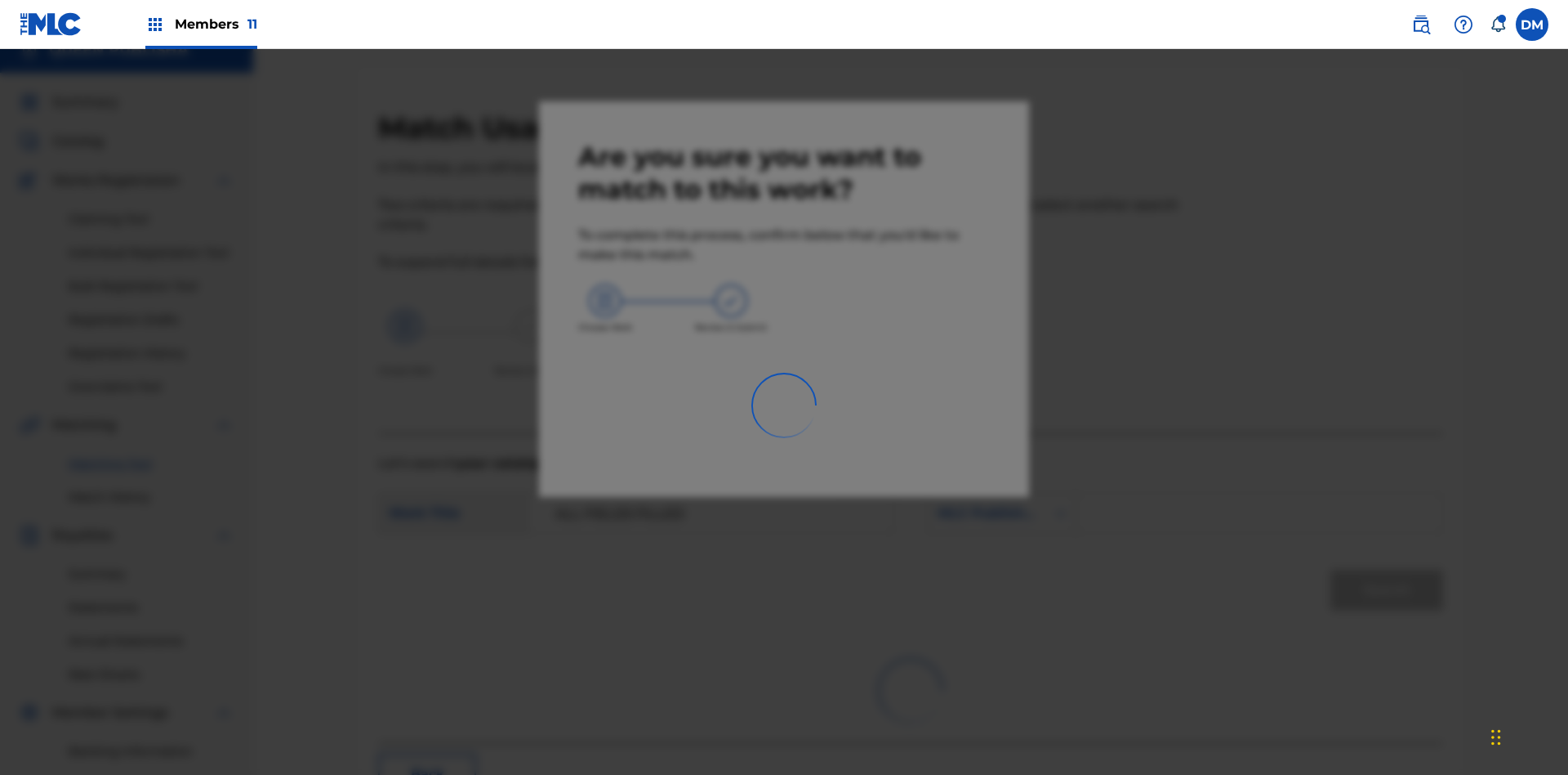
scroll to position [239, 0]
